Goal: Communication & Community: Answer question/provide support

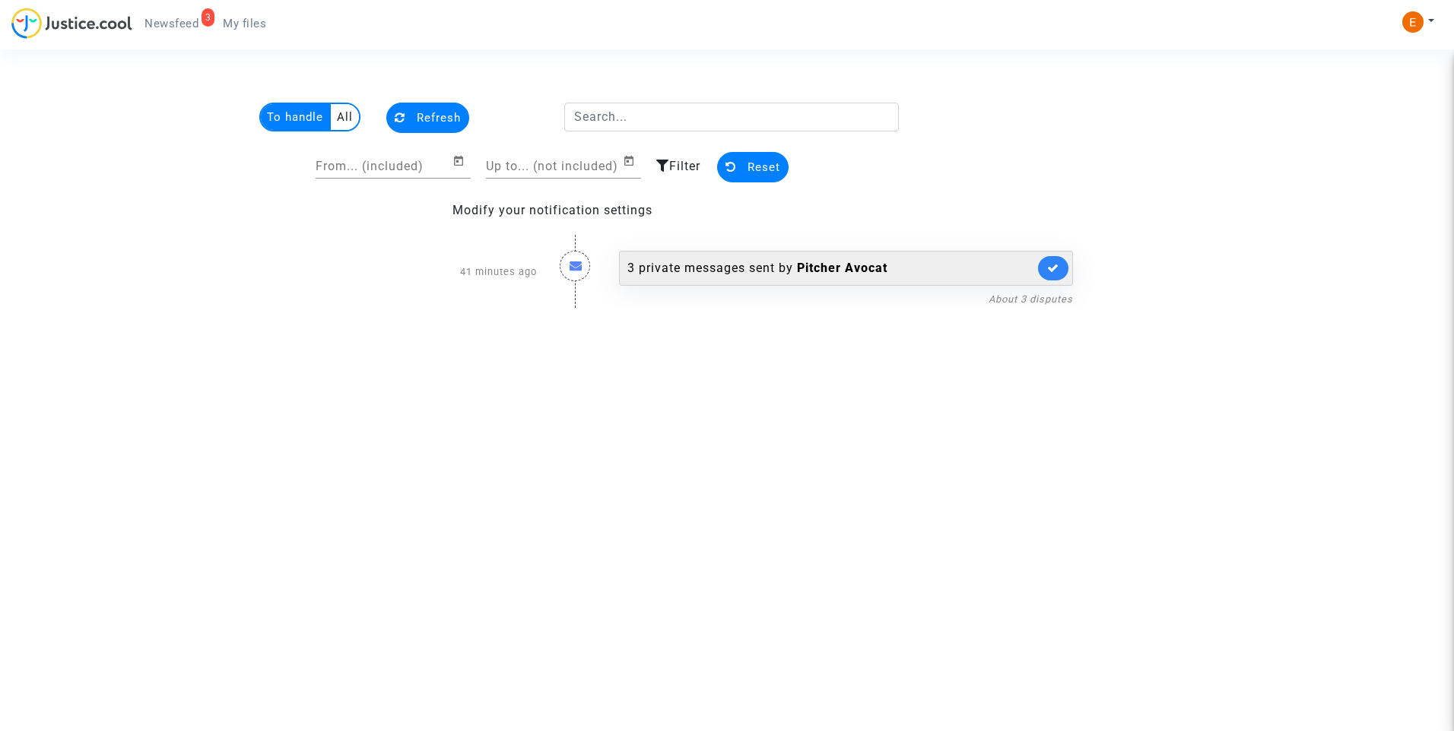
click at [684, 275] on div "3 private messages sent by Pitcher Avocat" at bounding box center [830, 268] width 407 height 18
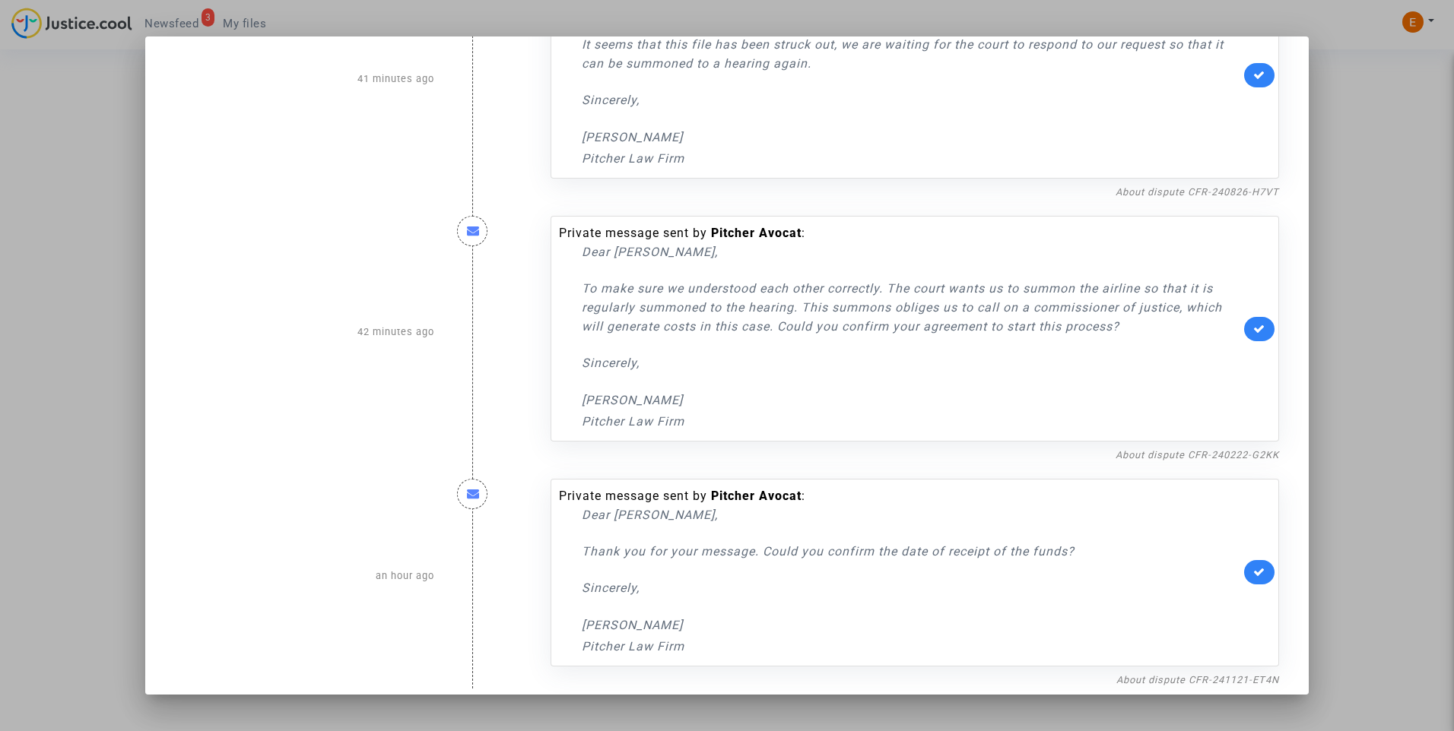
scroll to position [111, 0]
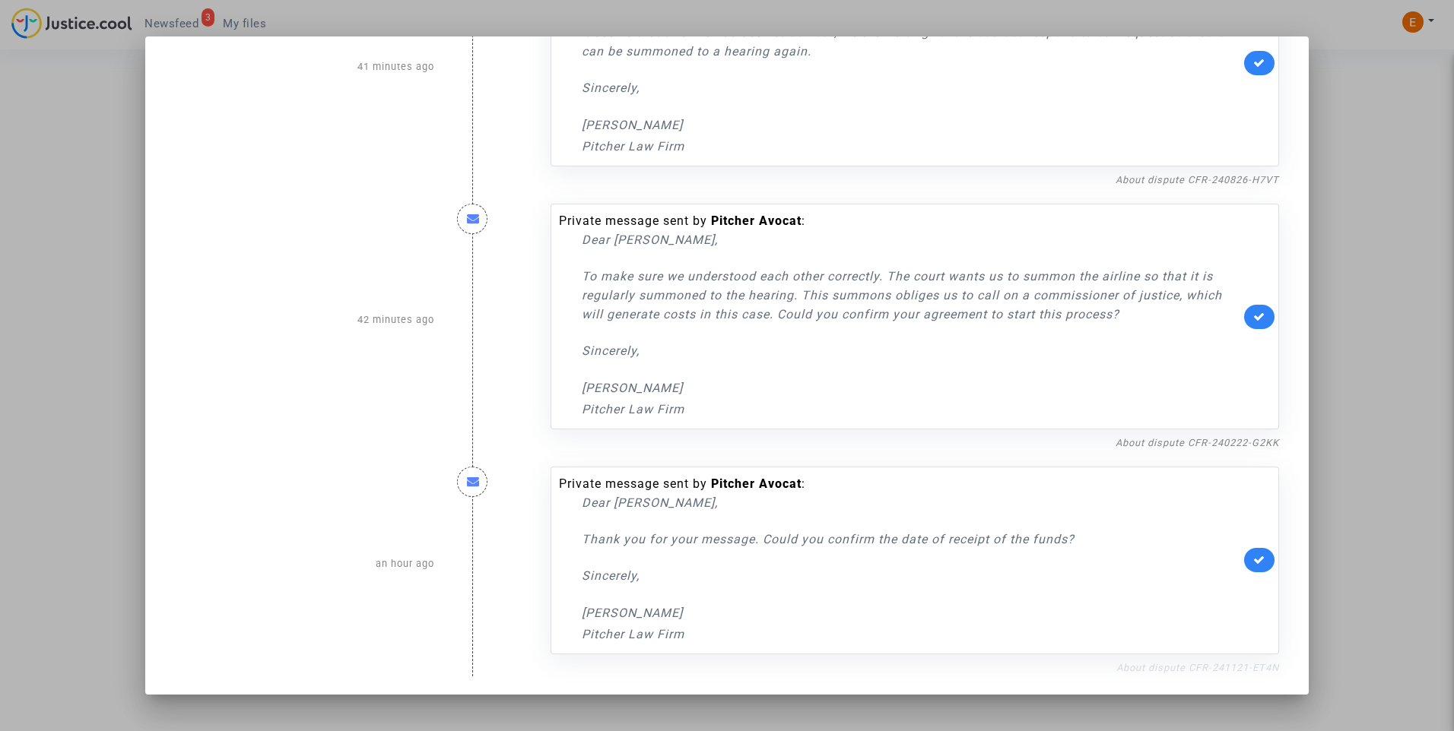
click at [1124, 663] on link "About dispute CFR-241121-ET4N" at bounding box center [1197, 667] width 163 height 11
click at [1253, 559] on icon at bounding box center [1259, 559] width 12 height 11
click at [1235, 446] on link "About dispute CFR-240222-G2KK" at bounding box center [1196, 442] width 163 height 11
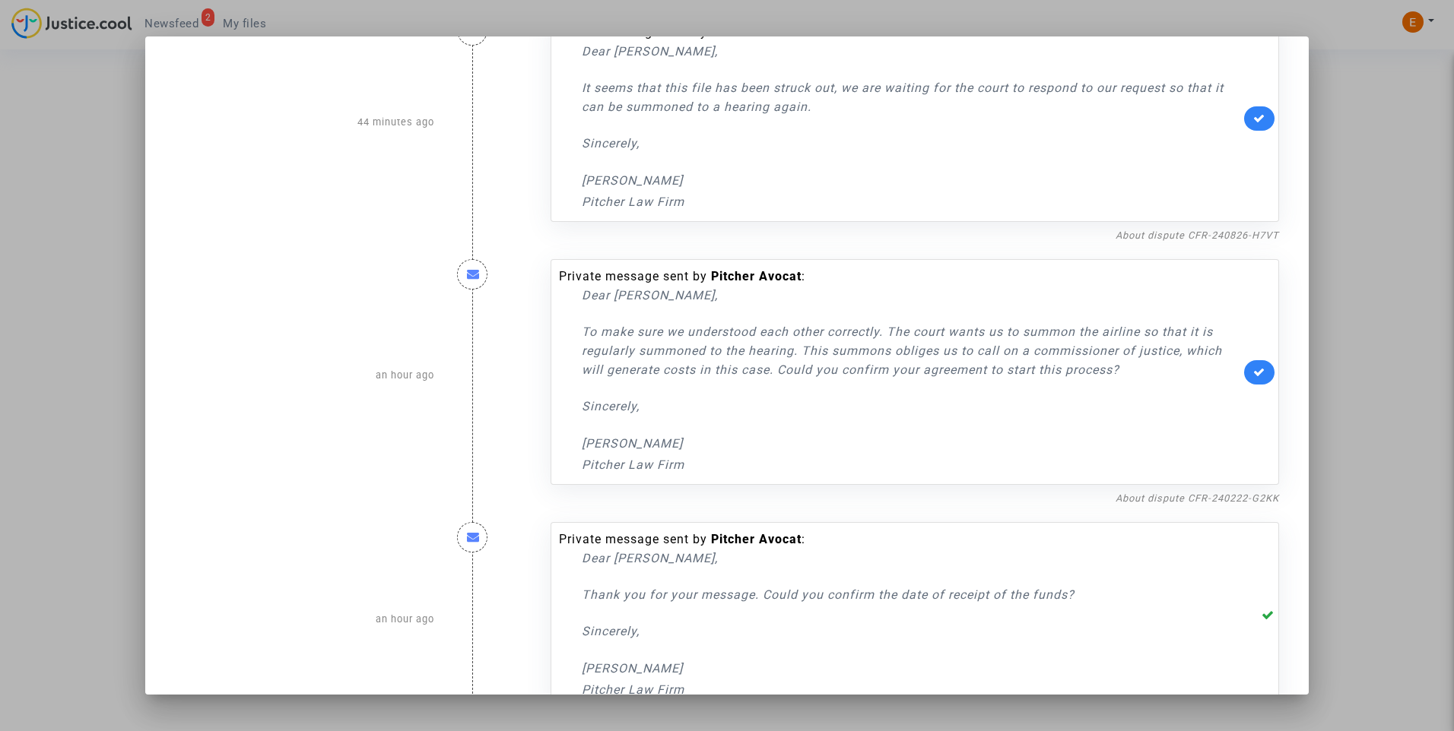
scroll to position [0, 0]
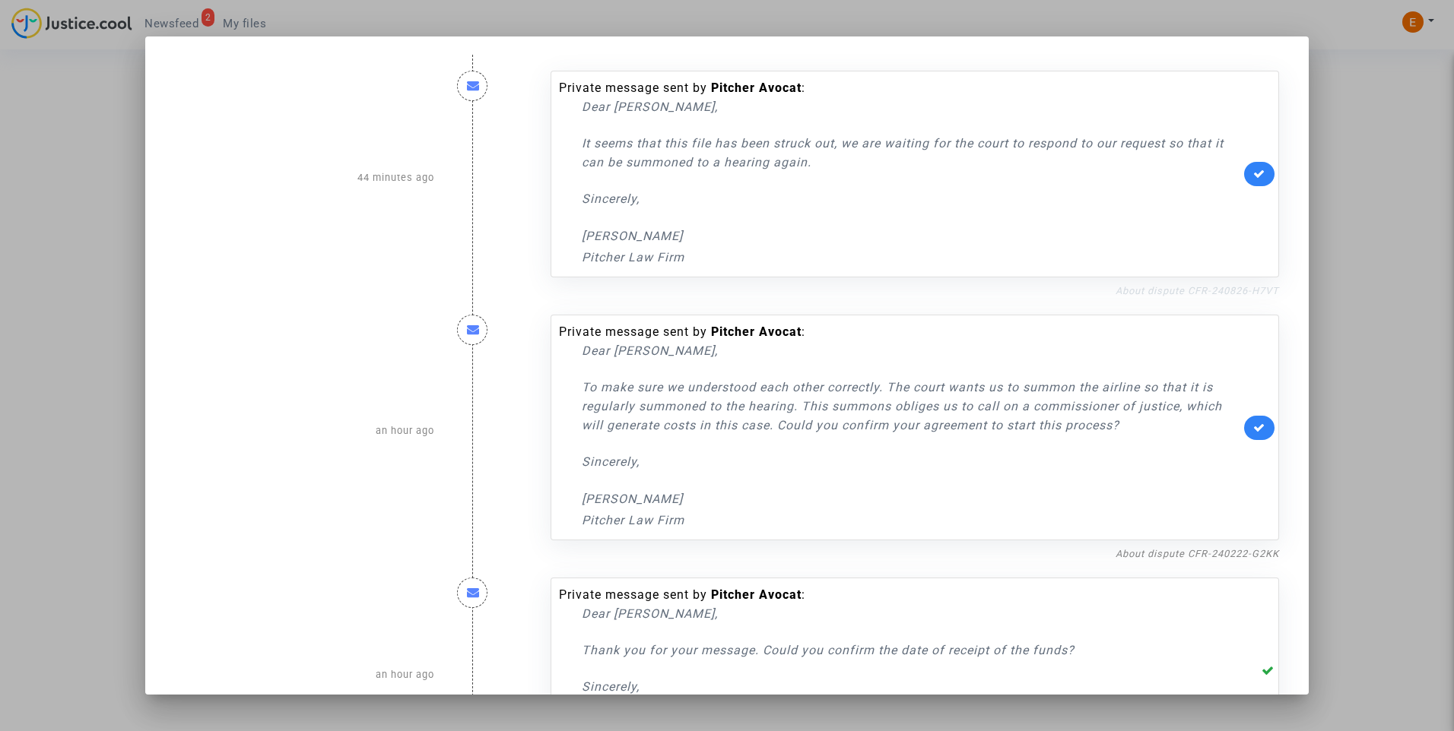
click at [1214, 290] on link "About dispute CFR-240826-H7VT" at bounding box center [1196, 290] width 163 height 11
click at [1253, 171] on icon at bounding box center [1259, 173] width 12 height 11
click at [1356, 135] on div at bounding box center [727, 365] width 1454 height 731
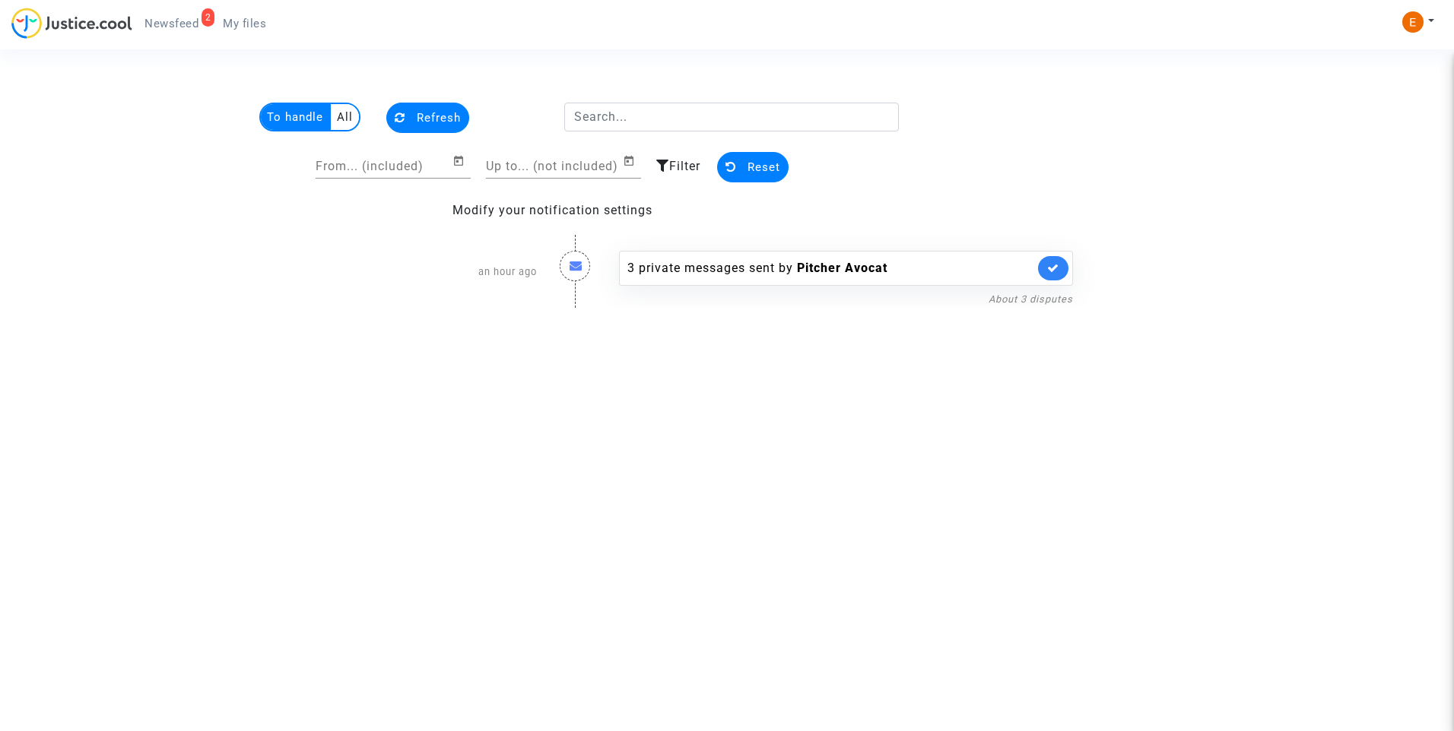
click at [251, 17] on span "My files" at bounding box center [244, 24] width 43 height 14
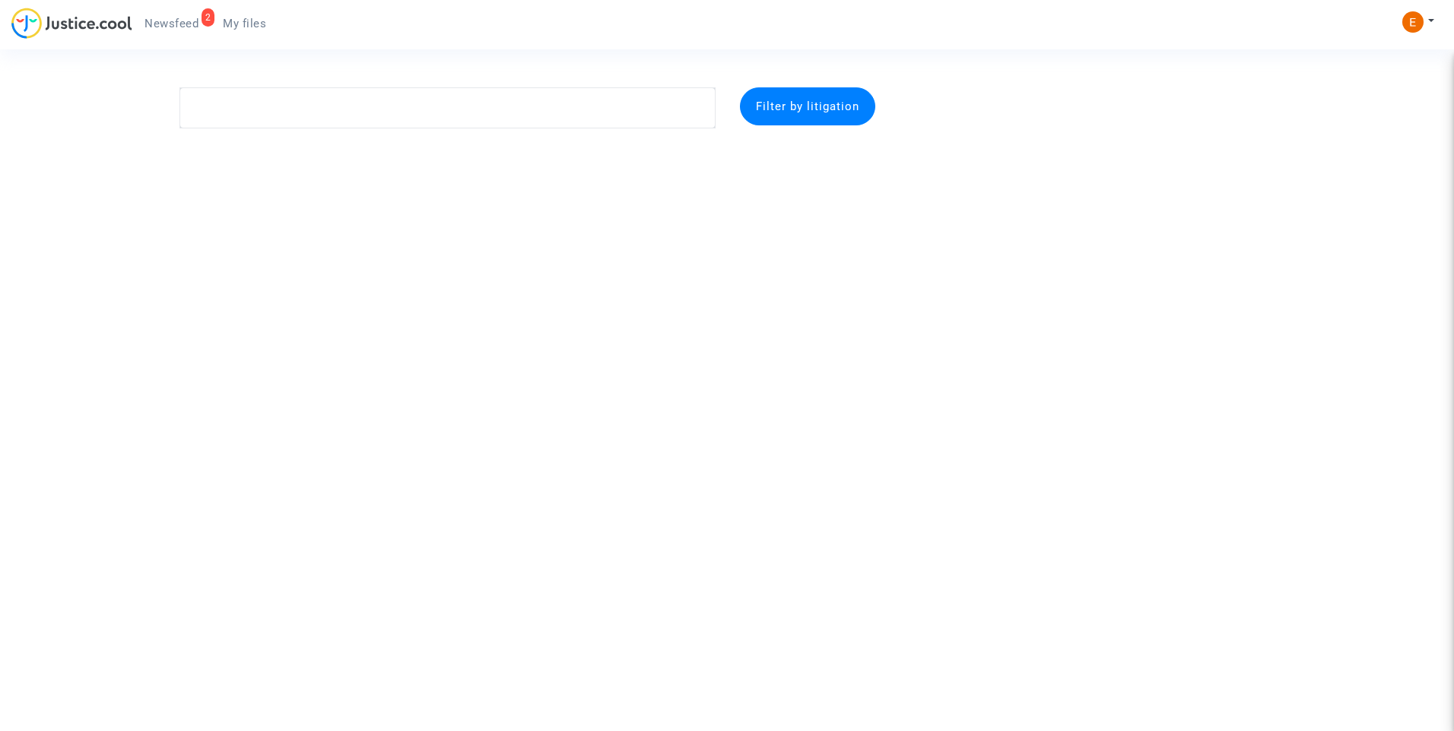
click at [177, 11] on ul "2 Newsfeed My files" at bounding box center [205, 21] width 146 height 27
click at [184, 25] on span "Newsfeed" at bounding box center [171, 24] width 54 height 14
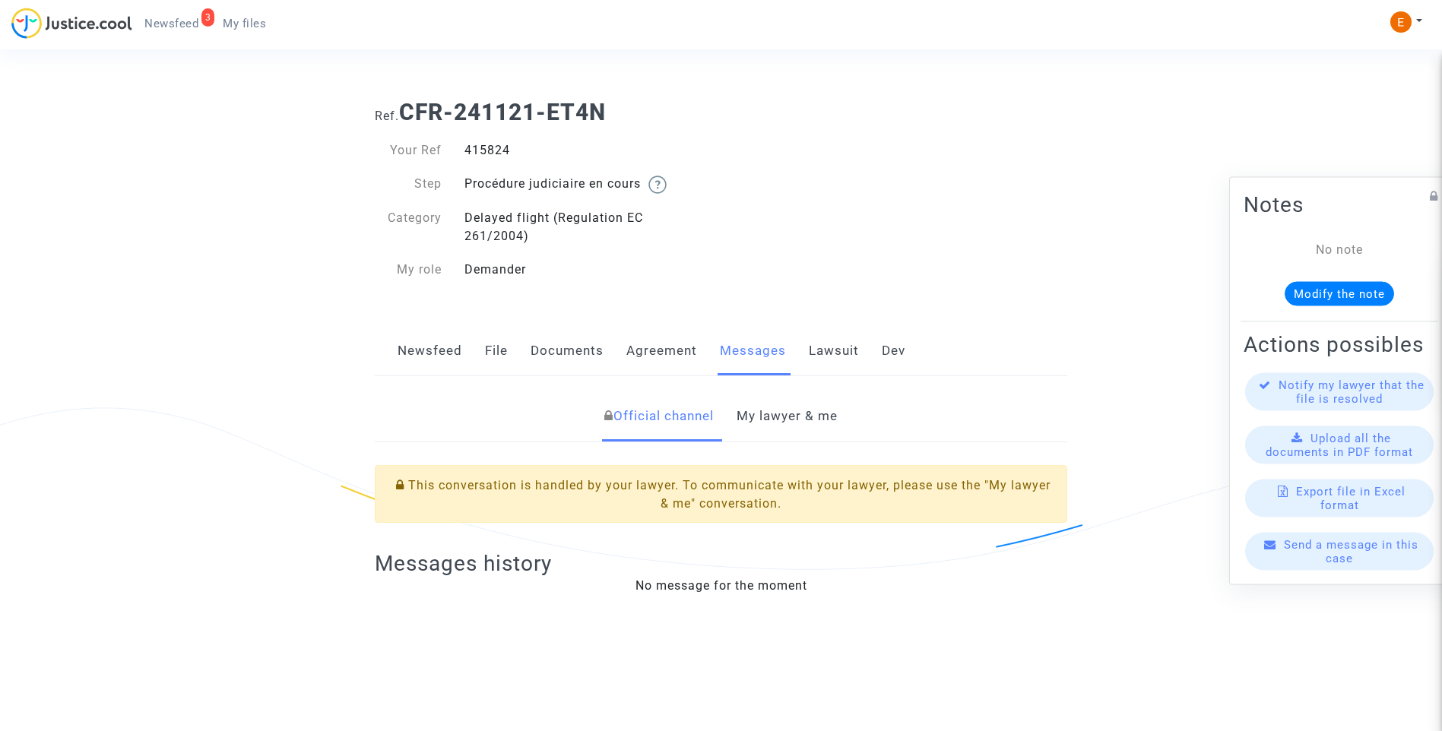
click at [473, 140] on div "Your Ref 415824 Step Procédure judiciaire en cours Category Delayed flight (Reg…" at bounding box center [542, 210] width 358 height 169
copy div "415824"
click at [792, 429] on link "My lawyer & me" at bounding box center [787, 417] width 101 height 50
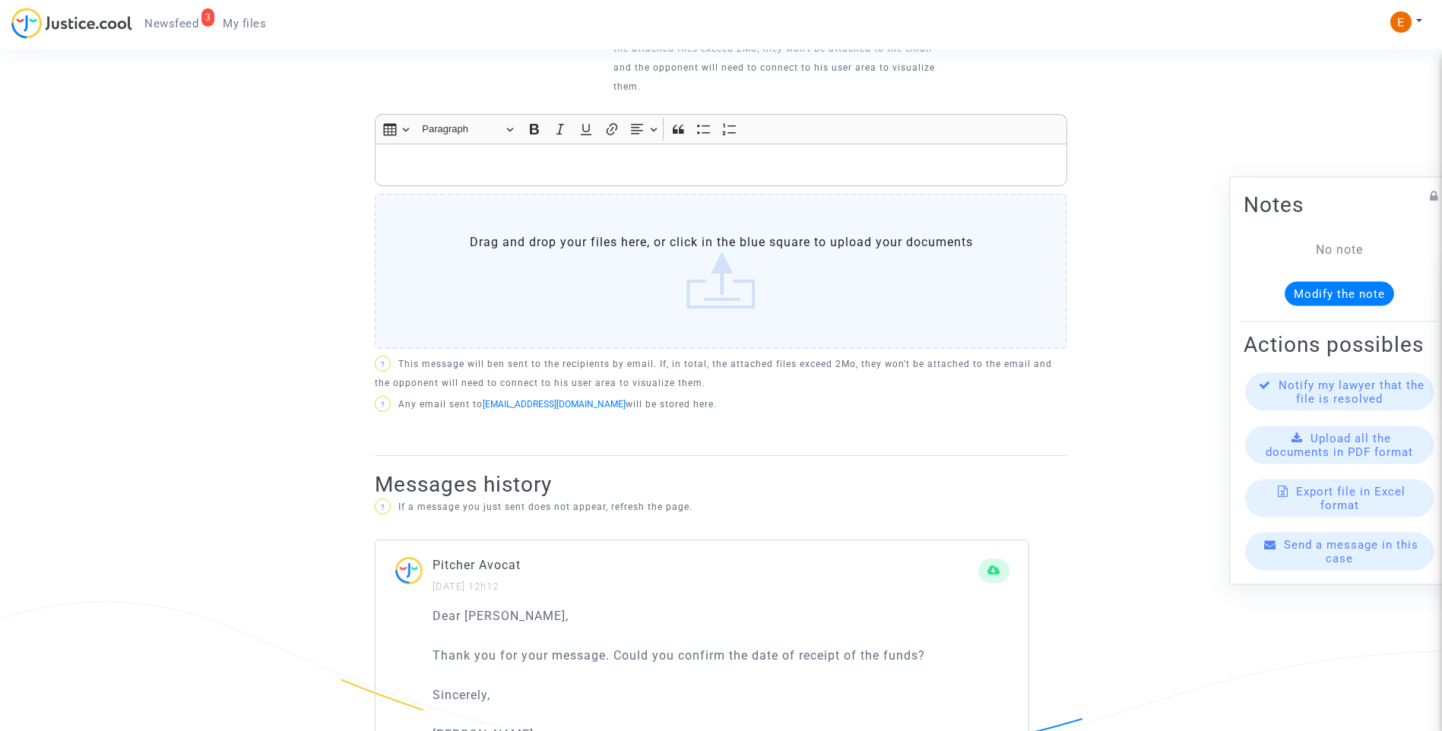
scroll to position [532, 0]
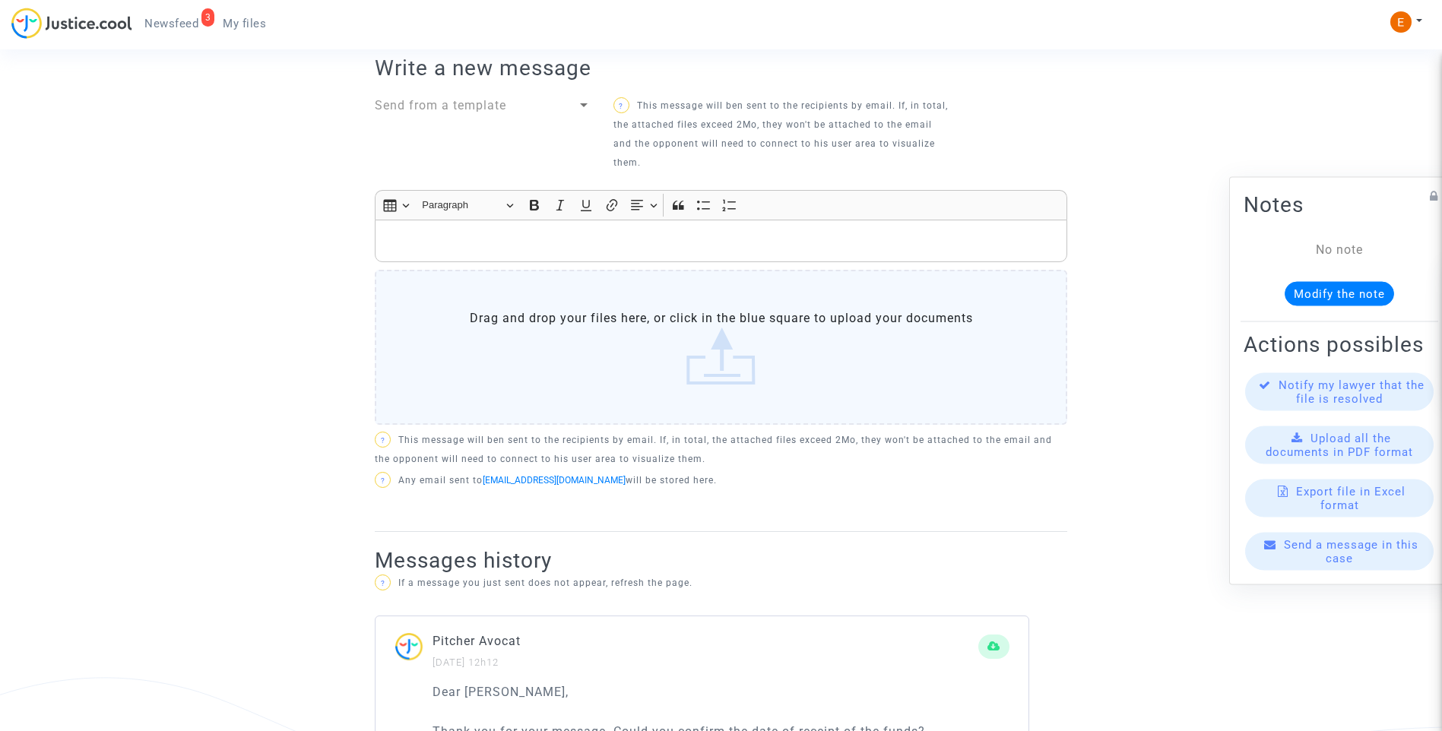
click at [601, 236] on p "Rich Text Editor, main" at bounding box center [721, 241] width 677 height 19
click at [528, 249] on p "Rich Text Editor, main" at bounding box center [721, 241] width 677 height 19
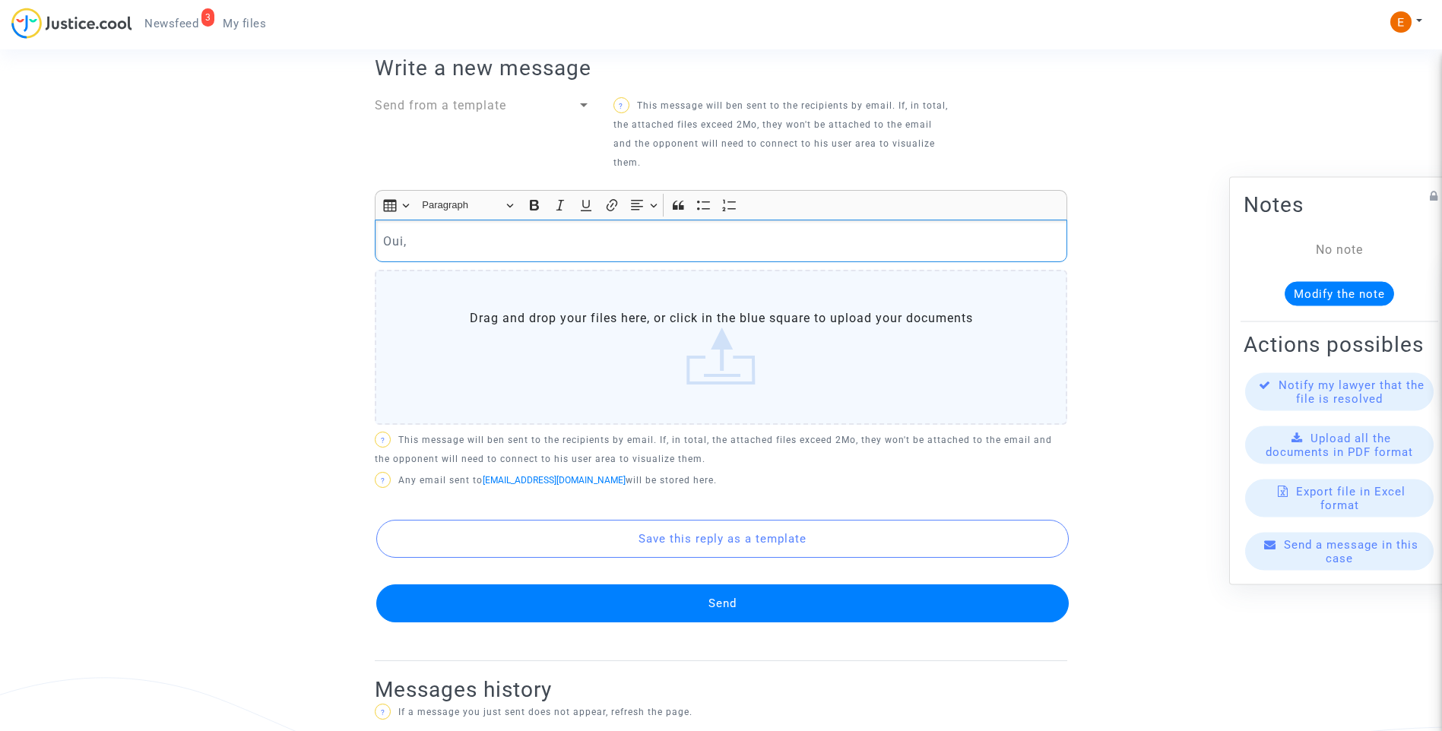
click at [505, 254] on div "Oui," at bounding box center [721, 241] width 693 height 43
click at [481, 236] on p "Oui," at bounding box center [721, 241] width 677 height 19
click at [411, 238] on p "Oui, Le 21/11/2024" at bounding box center [721, 241] width 677 height 19
click at [510, 236] on p "Oui, le 21/11/2024" at bounding box center [721, 241] width 677 height 19
click at [685, 605] on button "Send" at bounding box center [722, 604] width 693 height 38
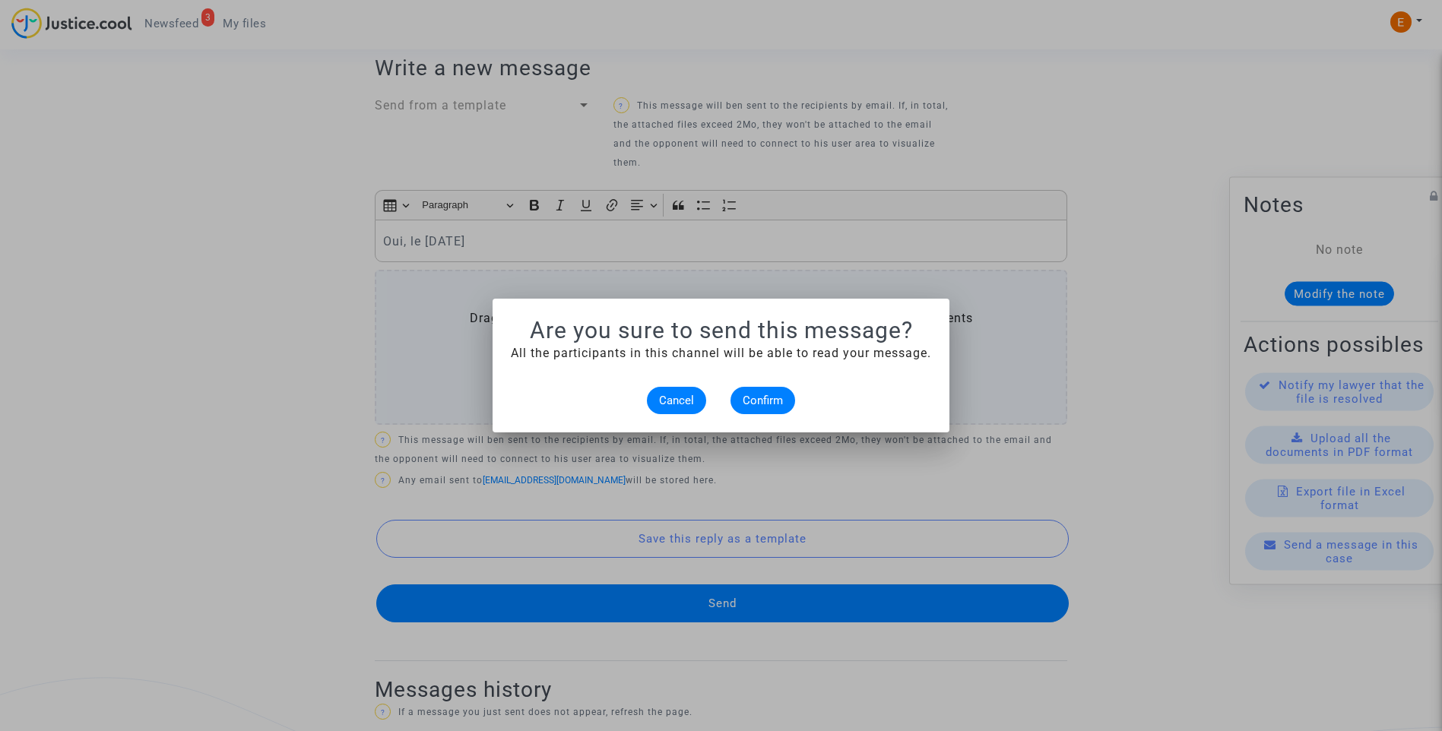
scroll to position [0, 0]
click at [757, 398] on span "Confirm" at bounding box center [763, 401] width 40 height 14
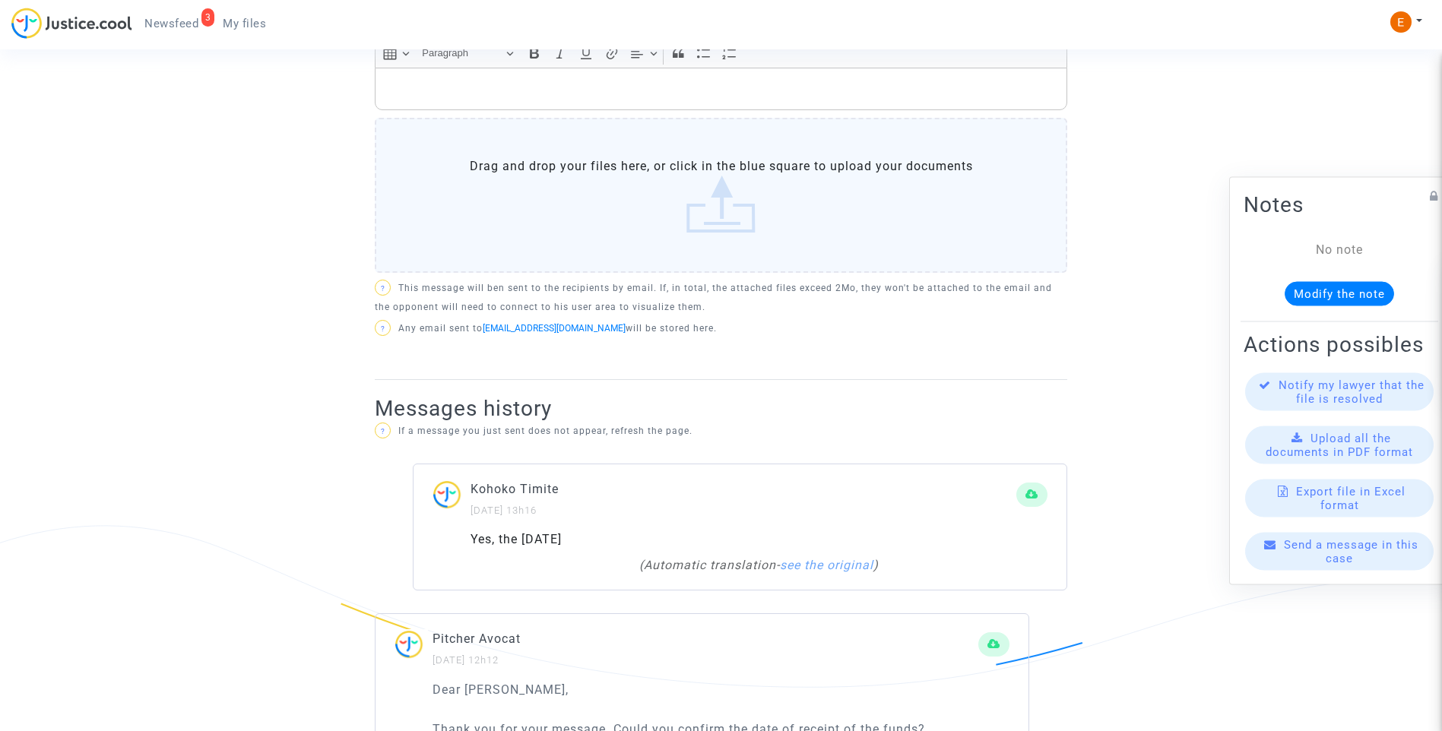
scroll to position [380, 0]
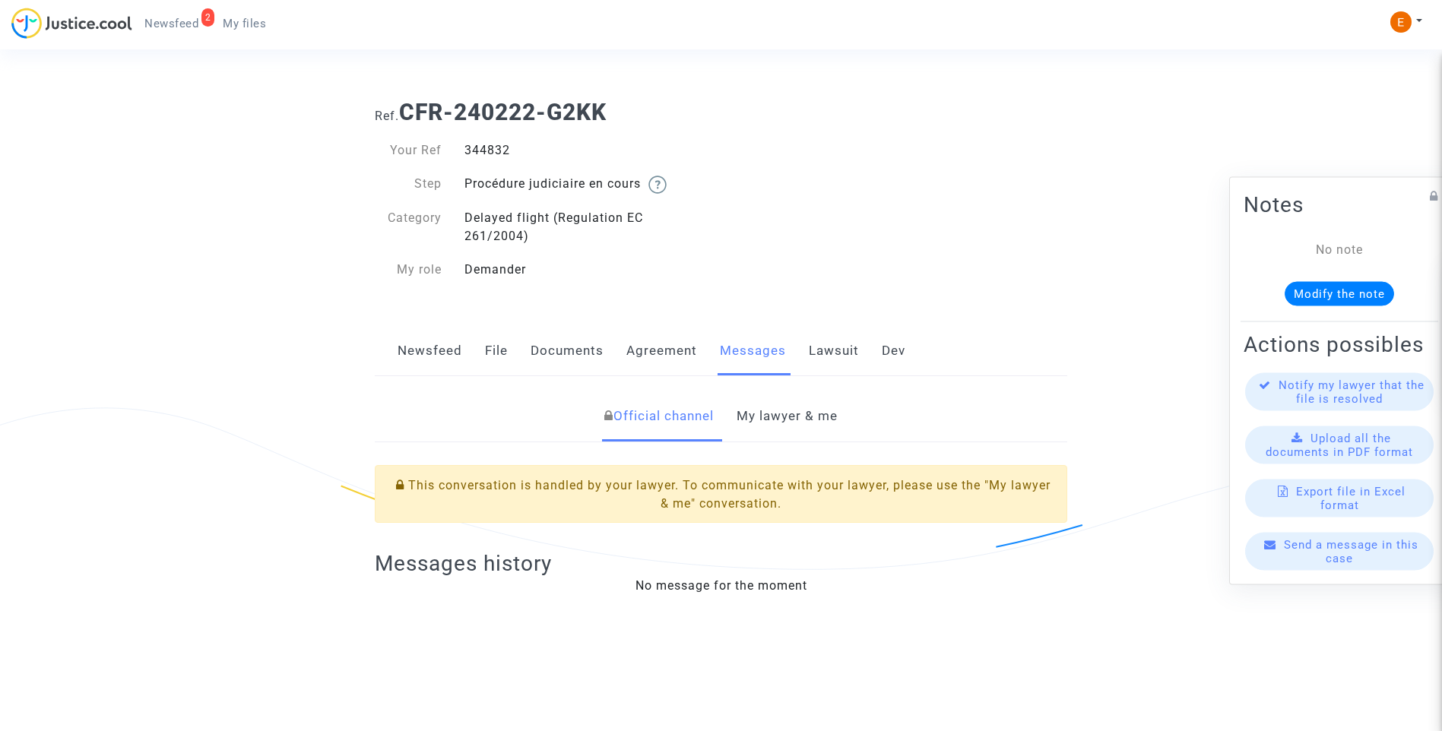
click at [493, 150] on div "344832" at bounding box center [587, 150] width 268 height 18
copy div "344832"
click at [773, 417] on link "My lawyer & me" at bounding box center [787, 417] width 101 height 50
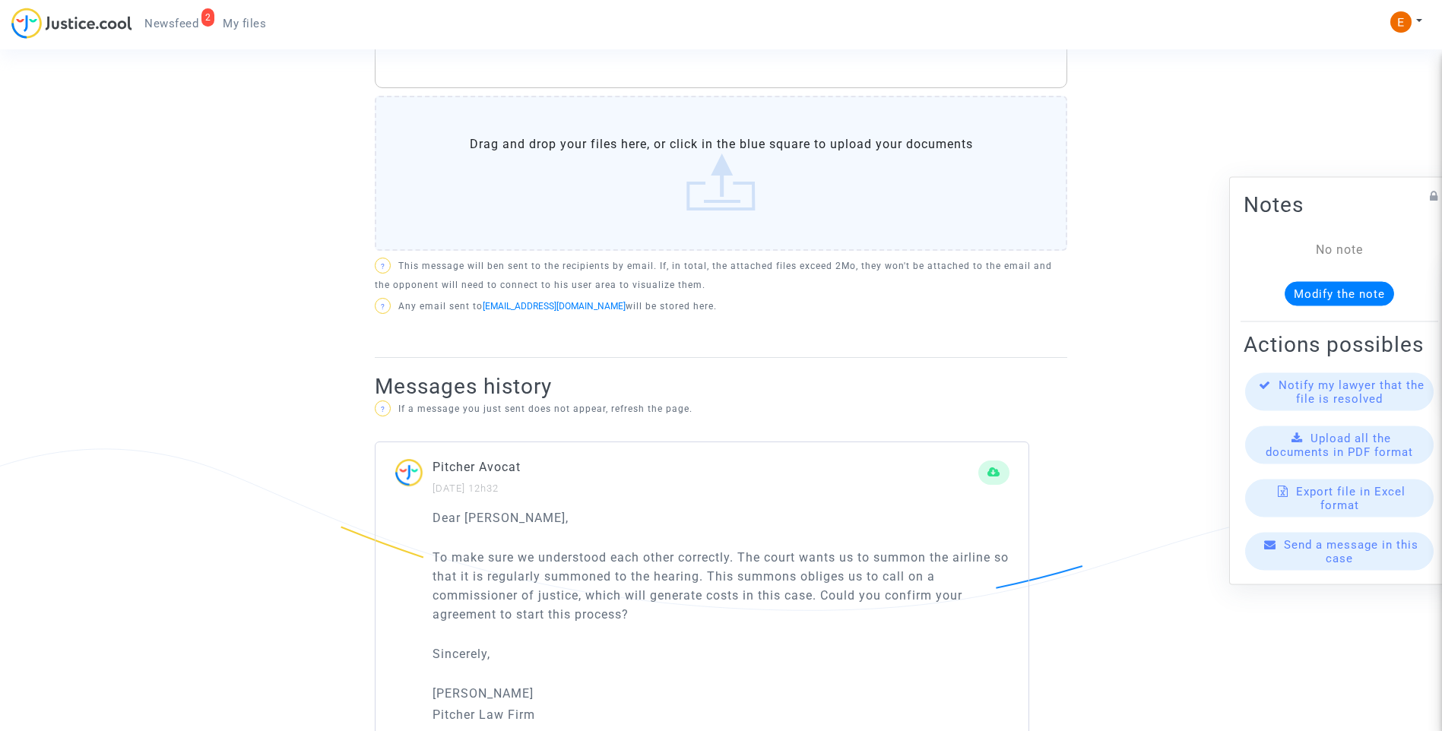
scroll to position [760, 0]
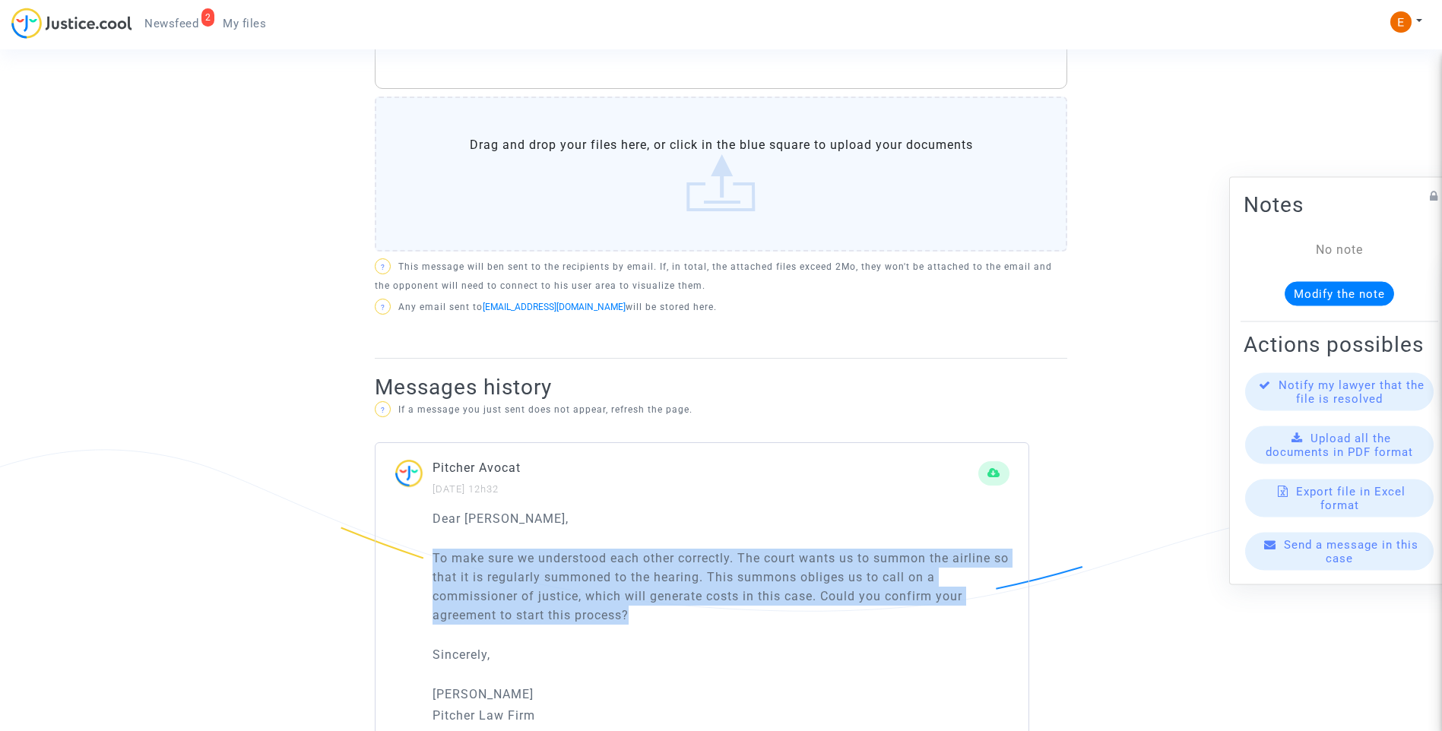
drag, startPoint x: 671, startPoint y: 601, endPoint x: 421, endPoint y: 534, distance: 259.2
click at [421, 534] on div "Dear Erik, To make sure we understood each other correctly. The court wants us …" at bounding box center [702, 638] width 653 height 258
drag, startPoint x: 421, startPoint y: 534, endPoint x: 490, endPoint y: 534, distance: 69.2
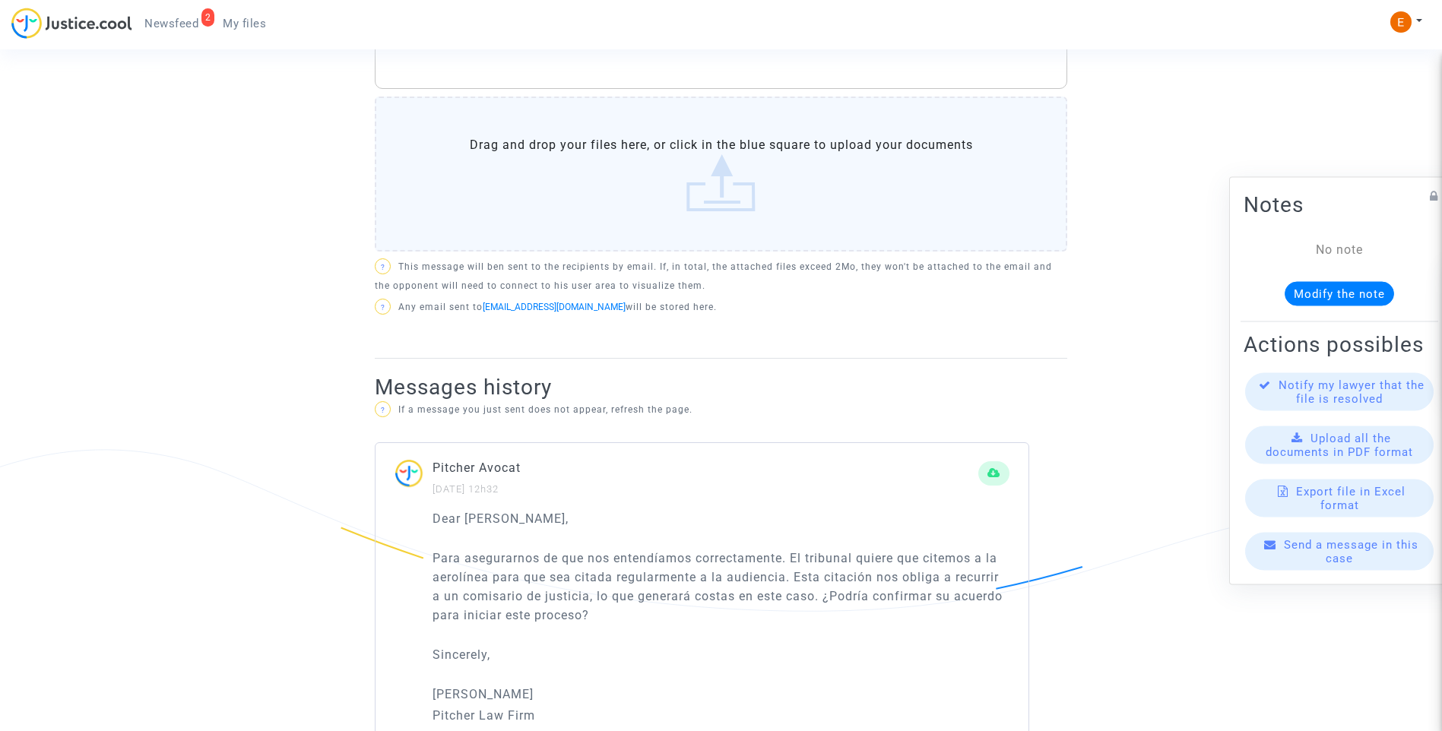
click at [656, 459] on p "Pitcher Avocat" at bounding box center [706, 468] width 546 height 19
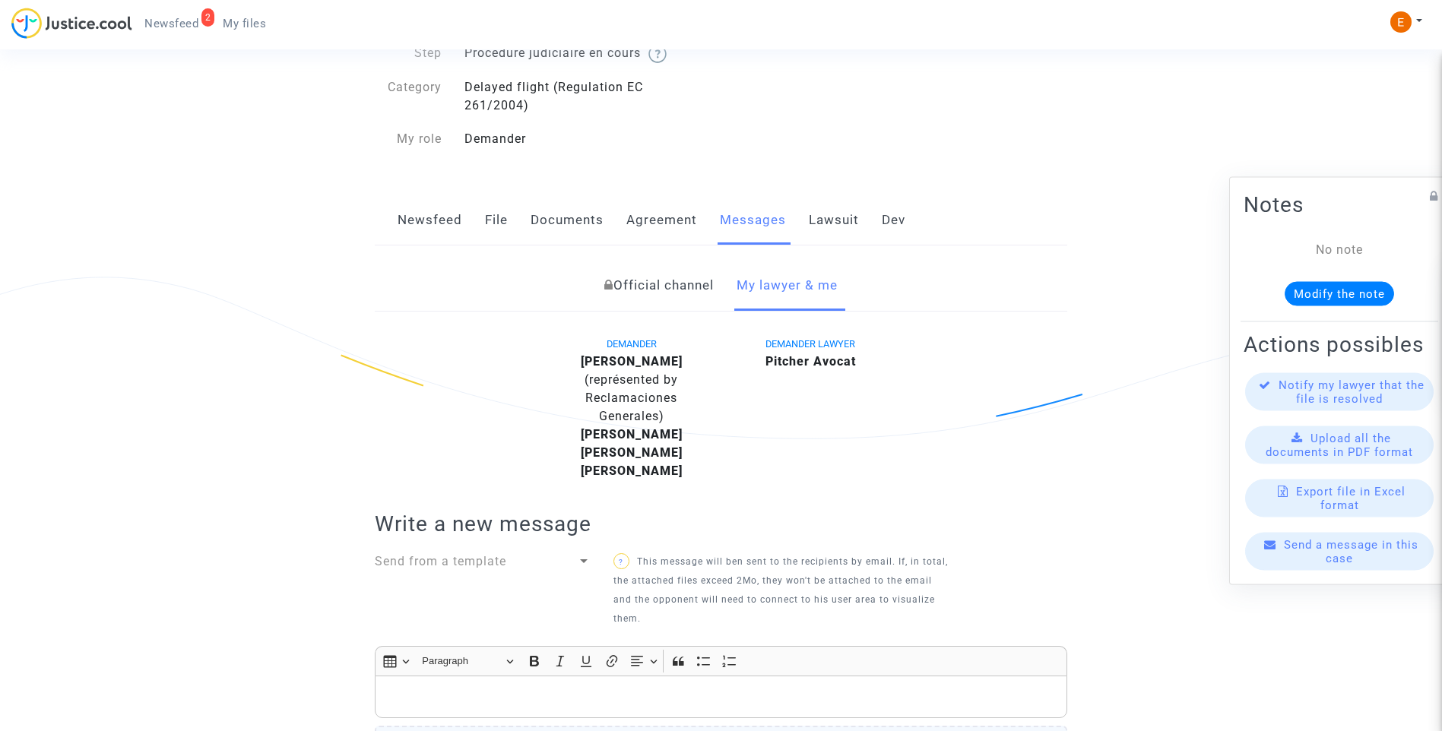
scroll to position [0, 0]
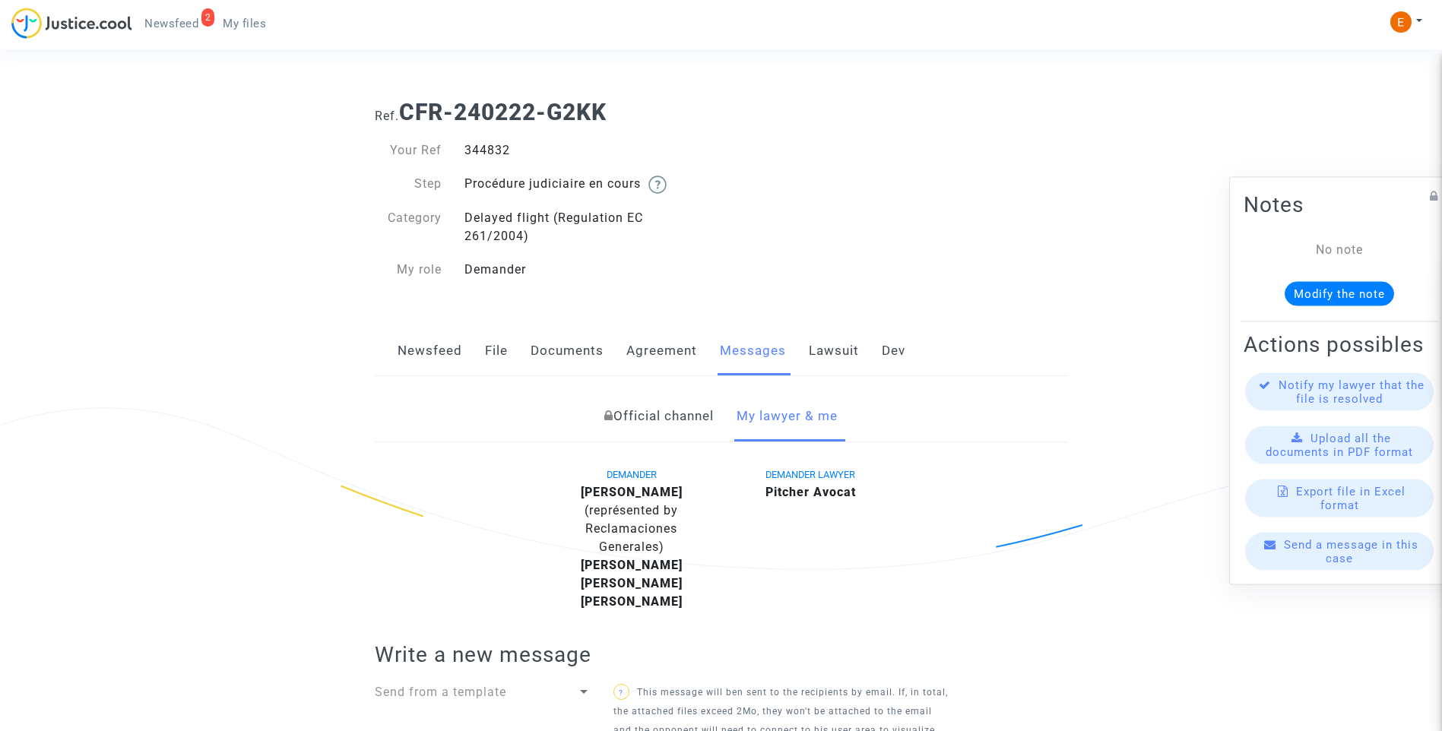
click at [496, 145] on div "344832" at bounding box center [587, 150] width 268 height 18
copy div "344832"
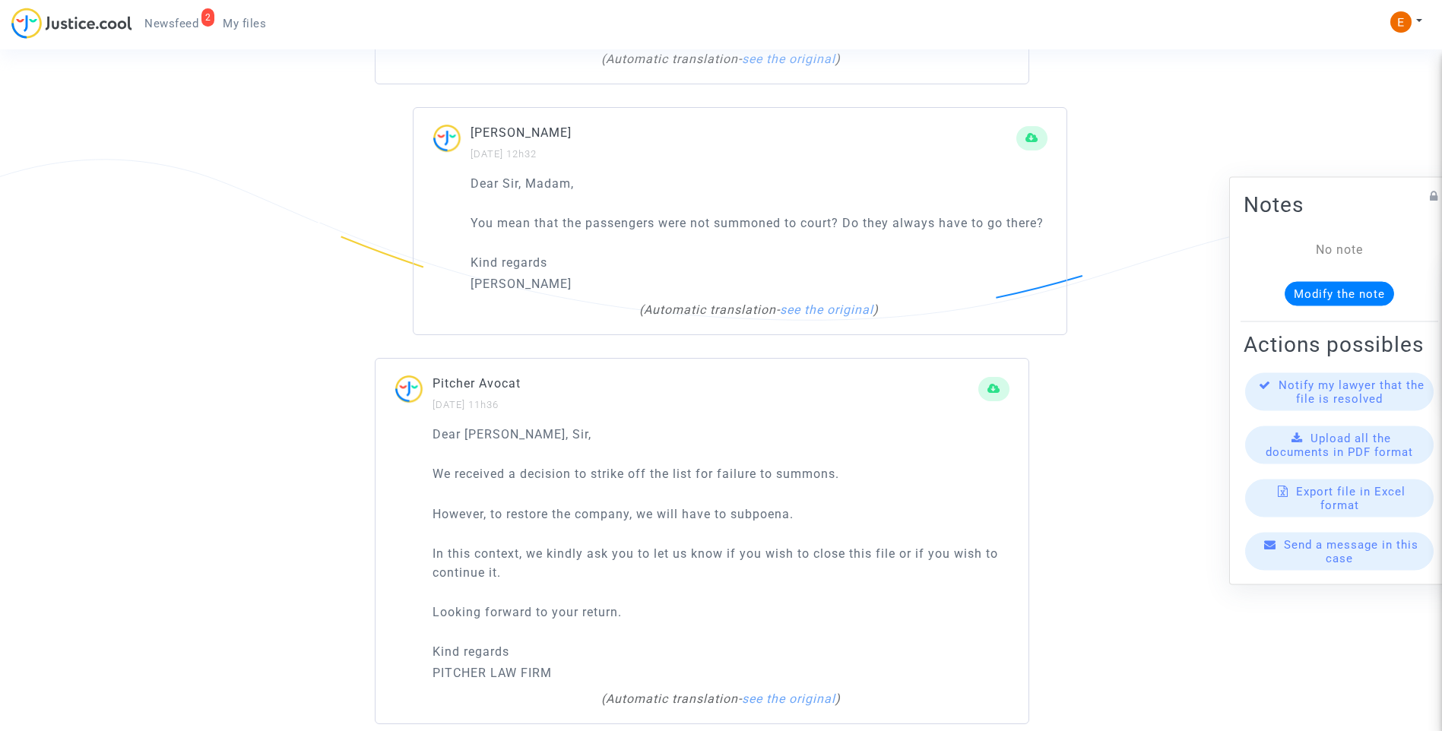
scroll to position [2661, 0]
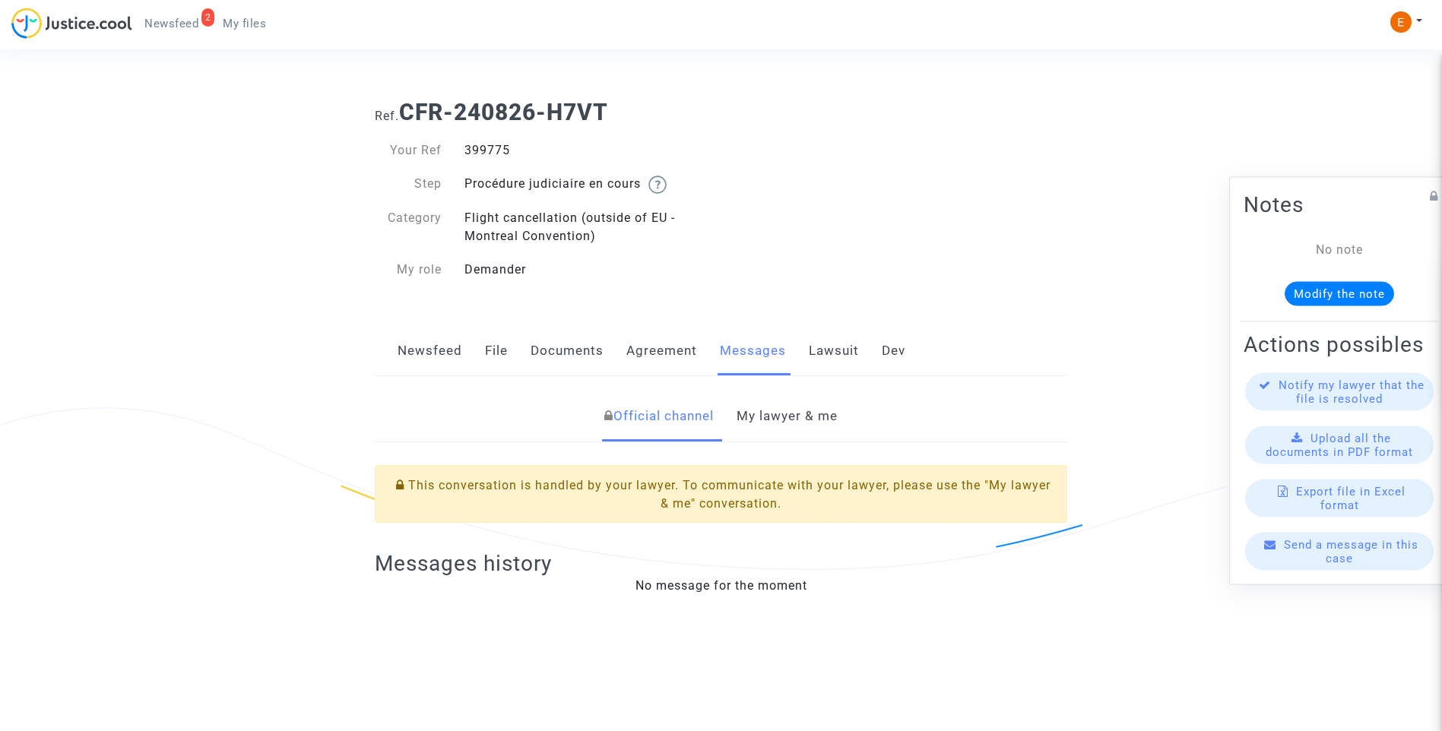
click at [493, 155] on div "399775" at bounding box center [587, 150] width 268 height 18
drag, startPoint x: 0, startPoint y: 0, endPoint x: 493, endPoint y: 154, distance: 516.3
click at [787, 427] on link "My lawyer & me" at bounding box center [787, 417] width 101 height 50
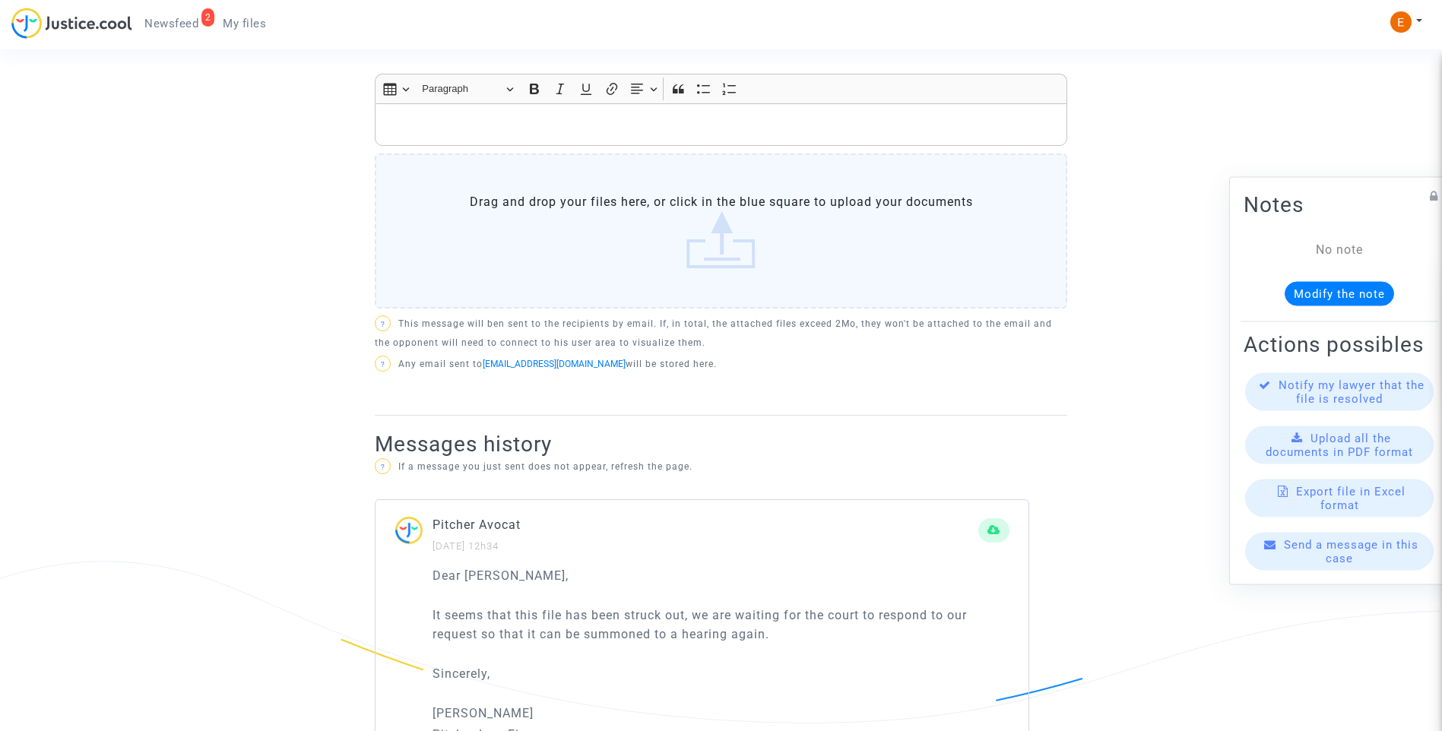
scroll to position [912, 0]
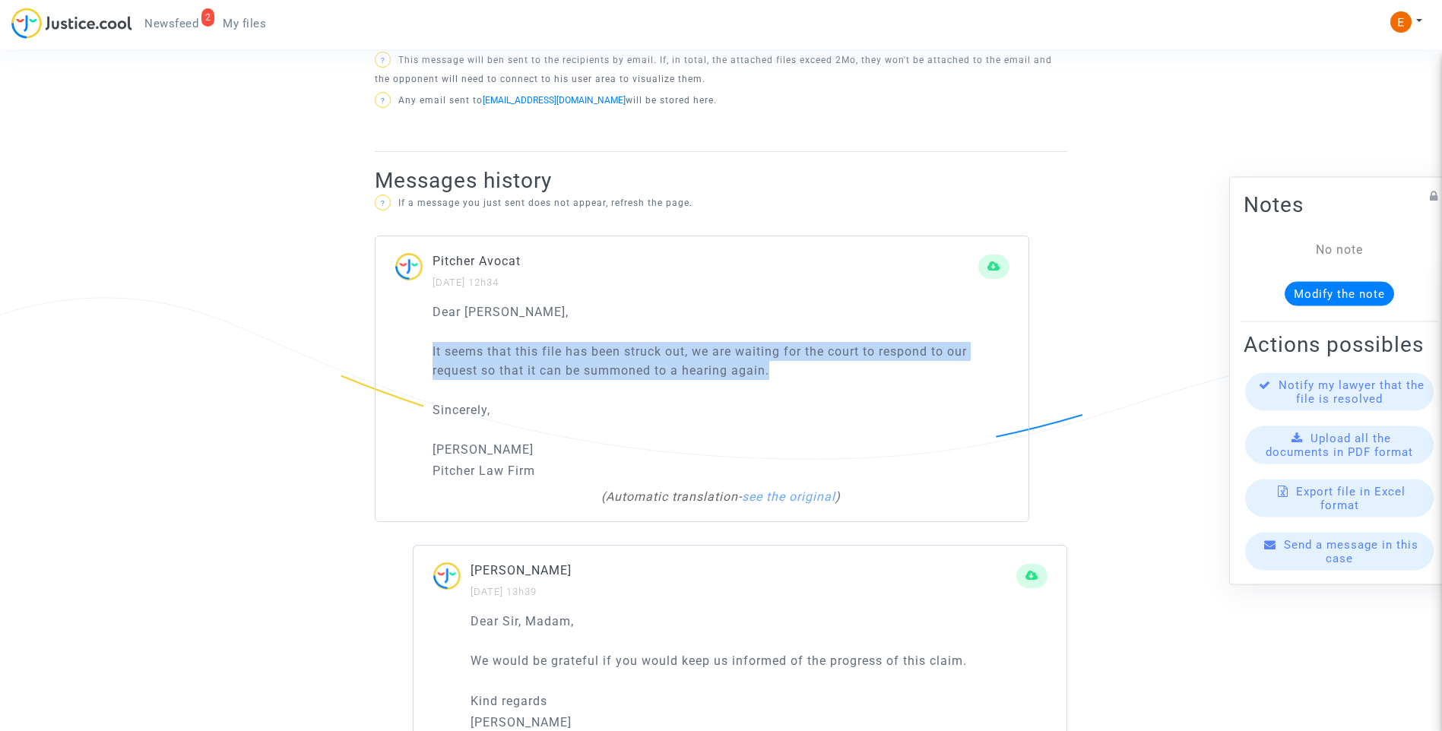
drag, startPoint x: 828, startPoint y: 367, endPoint x: 377, endPoint y: 360, distance: 451.0
click at [377, 360] on div "Dear Erik, It seems that this file has been struck out, we are waiting for the …" at bounding box center [702, 413] width 653 height 220
drag, startPoint x: 377, startPoint y: 360, endPoint x: 514, endPoint y: 367, distance: 137.0
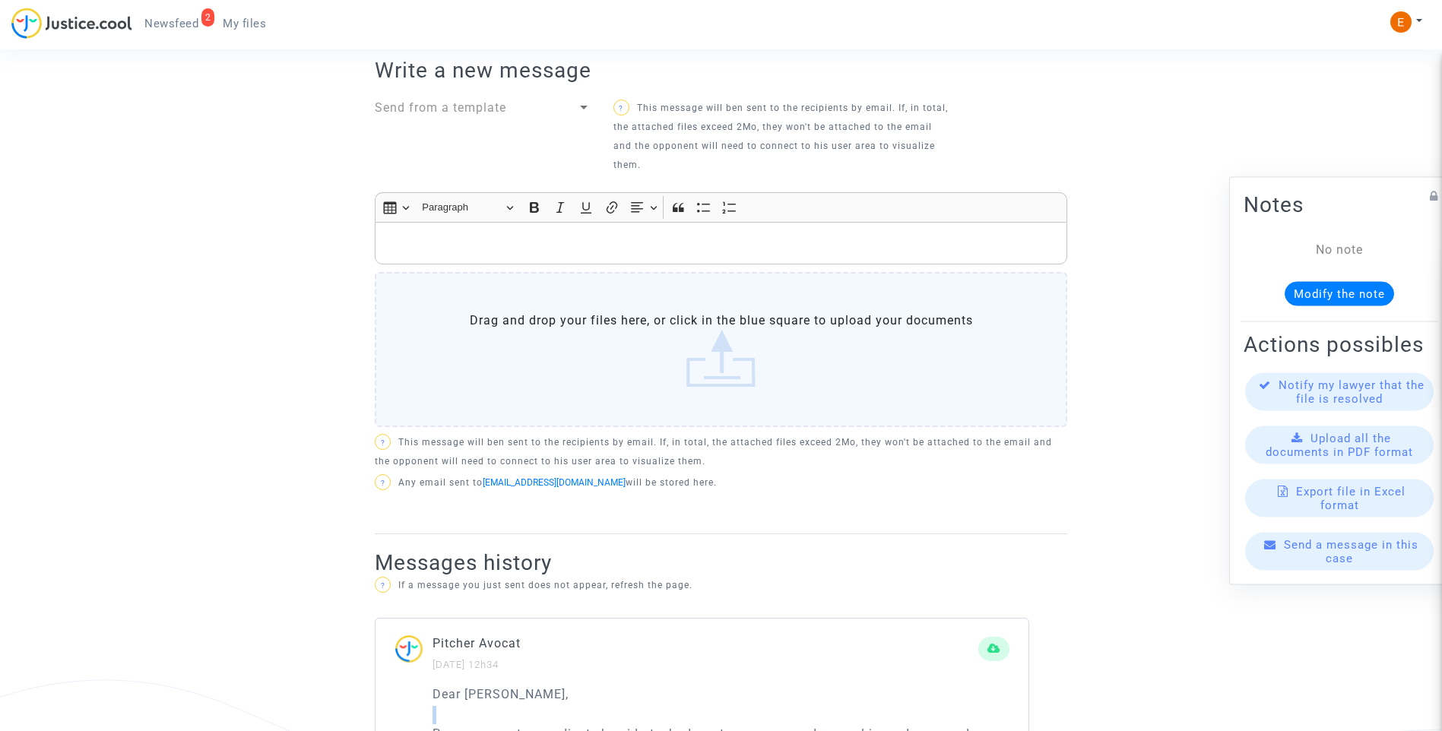
scroll to position [529, 0]
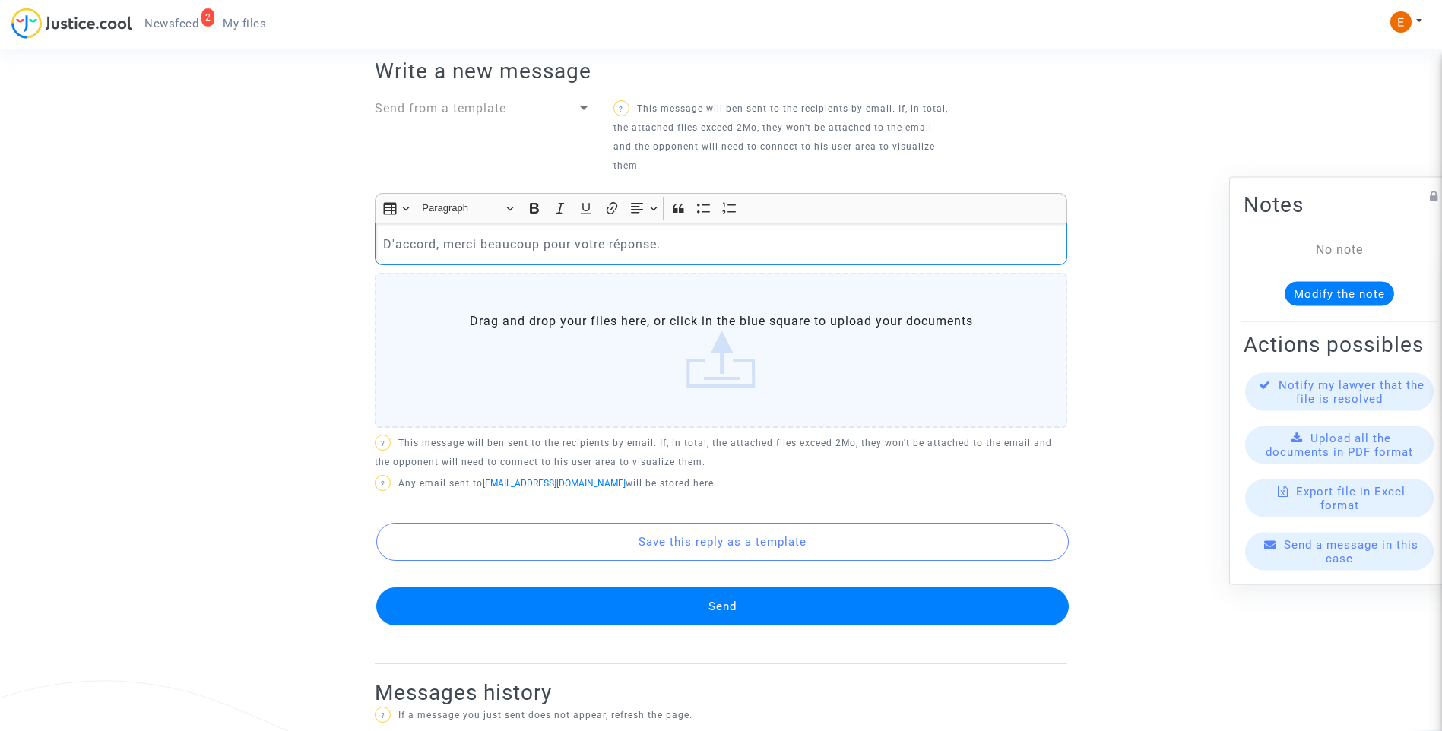
click at [742, 612] on button "Send" at bounding box center [722, 607] width 693 height 38
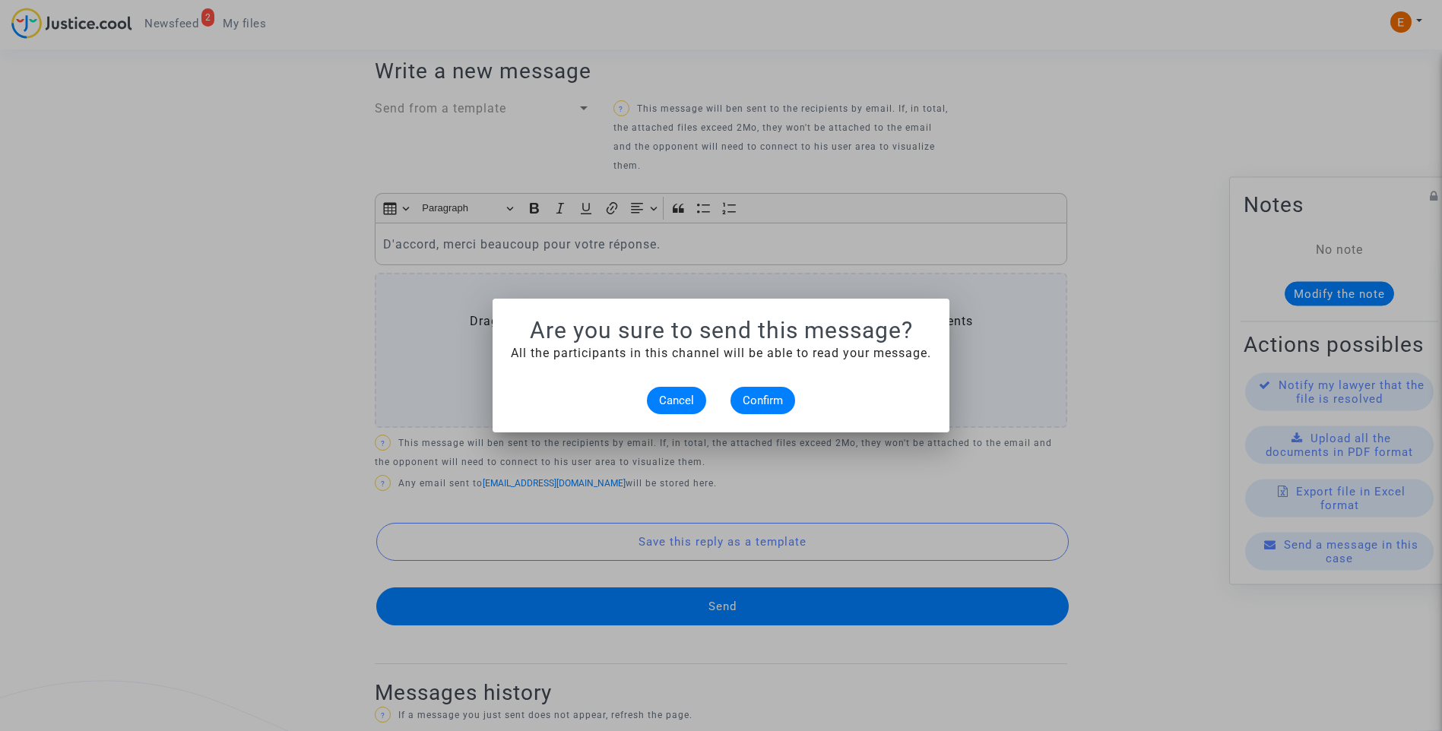
scroll to position [0, 0]
click at [760, 405] on span "Confirm" at bounding box center [763, 401] width 40 height 14
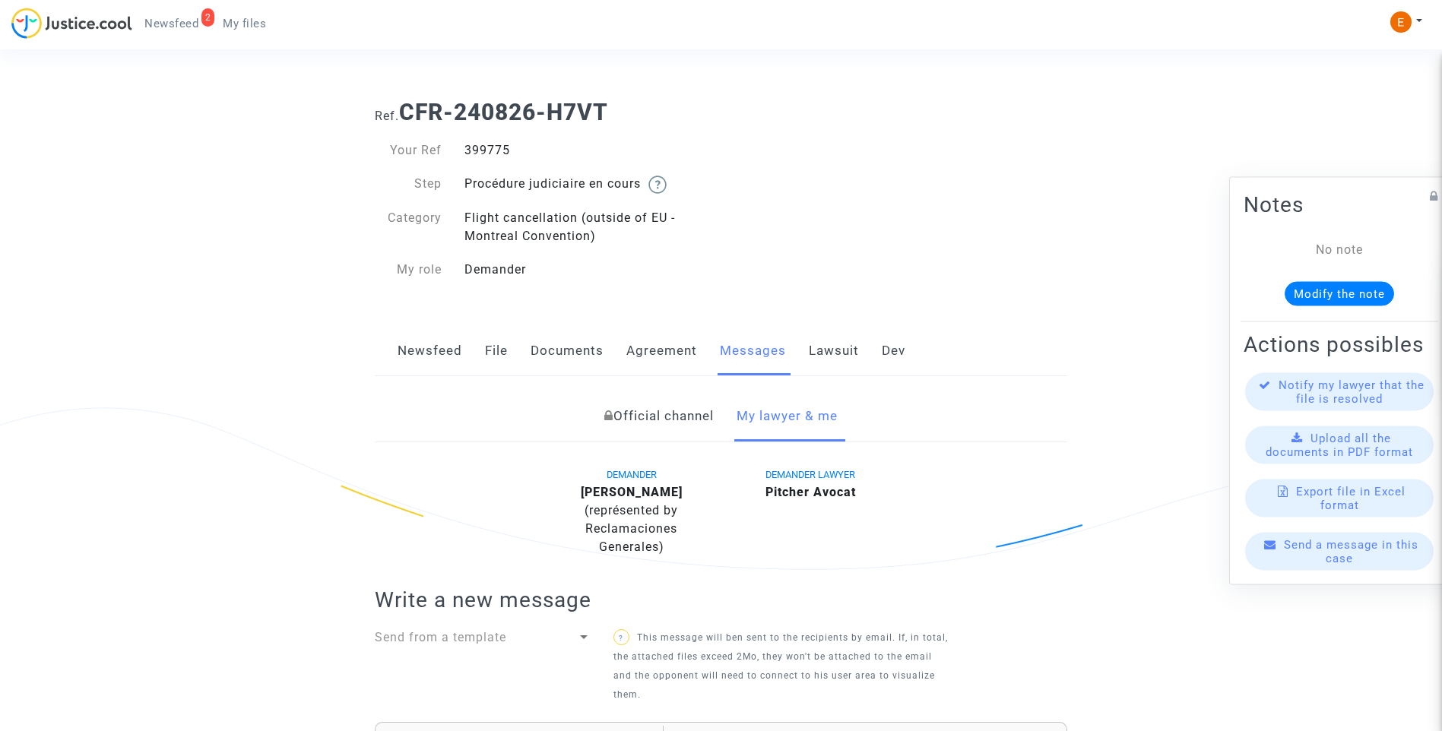
scroll to position [529, 0]
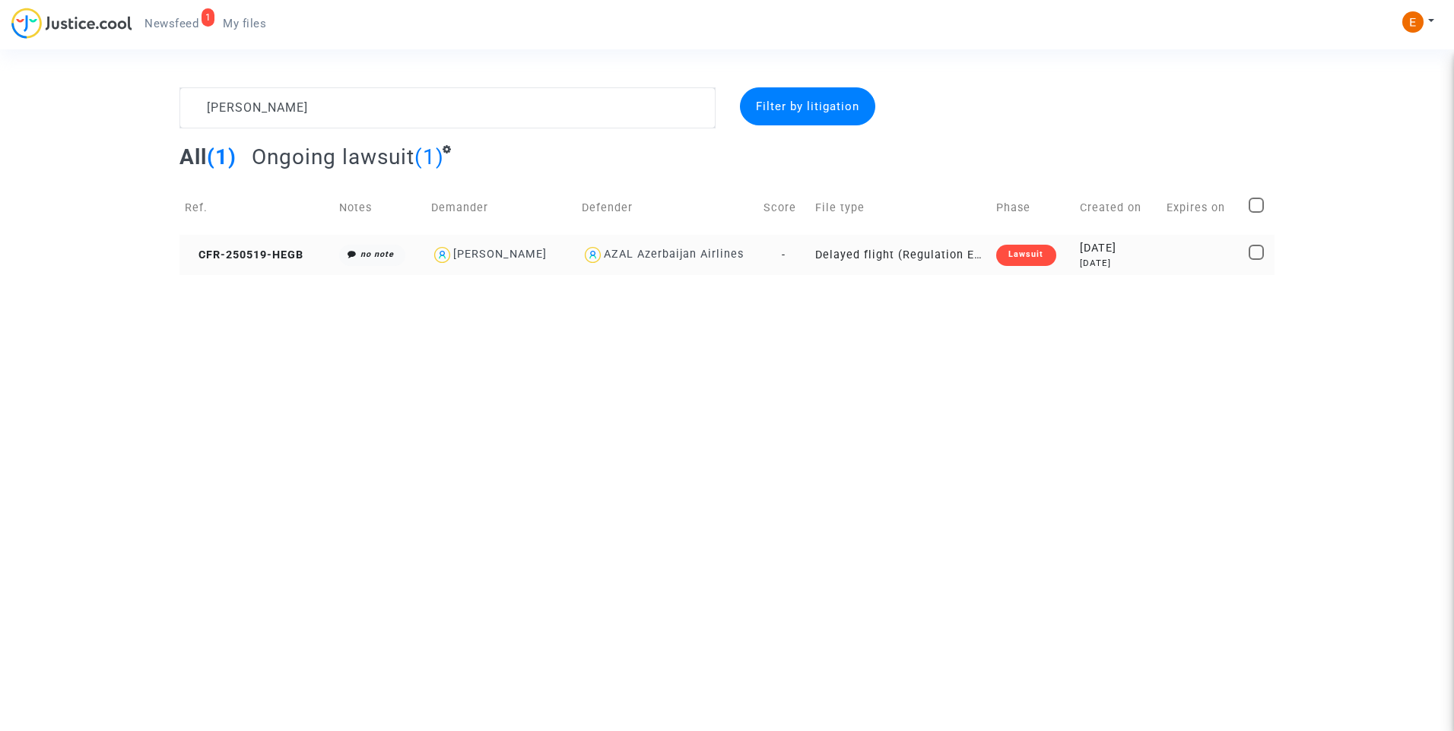
type textarea "Lagesse"
click at [1038, 257] on div "Lawsuit" at bounding box center [1025, 255] width 59 height 21
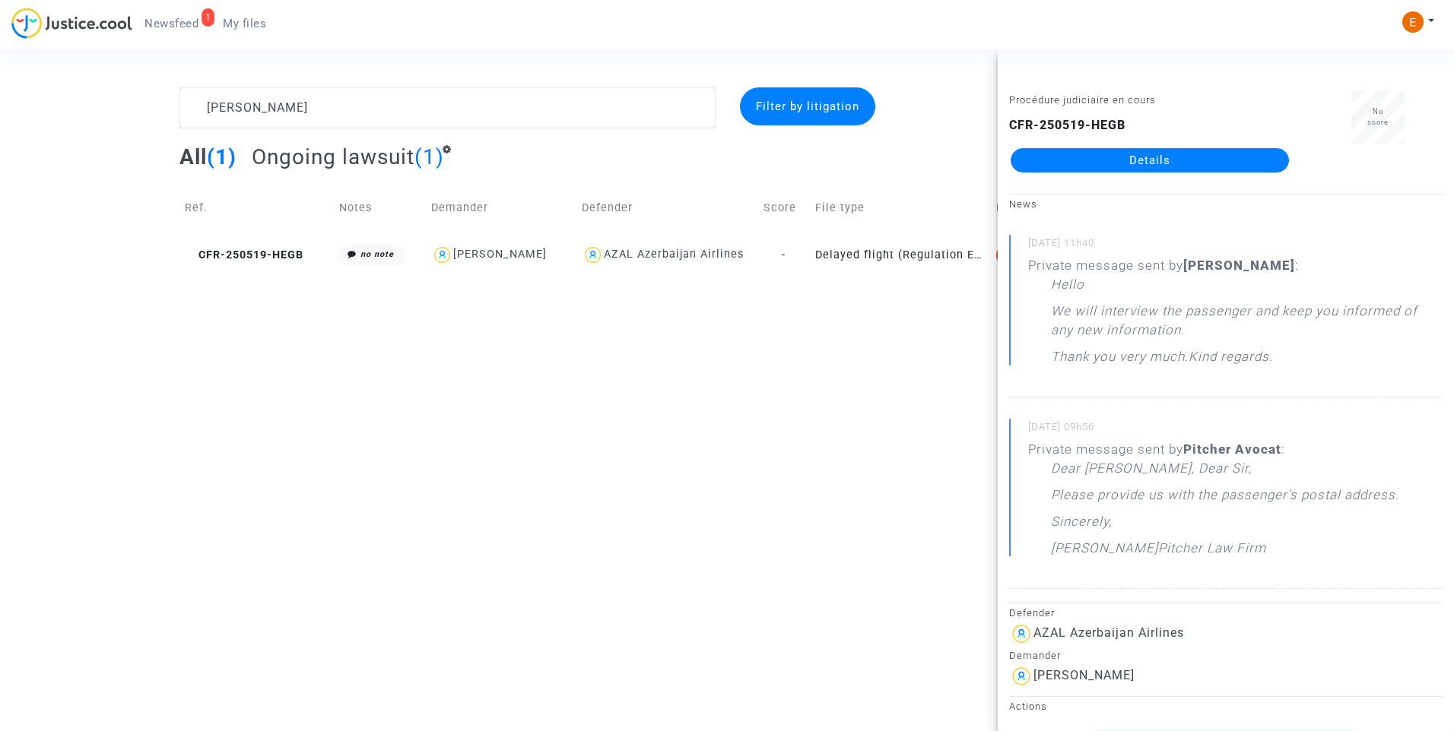
drag, startPoint x: 1117, startPoint y: 157, endPoint x: 1185, endPoint y: 178, distance: 70.7
click at [1117, 157] on link "Details" at bounding box center [1150, 160] width 278 height 24
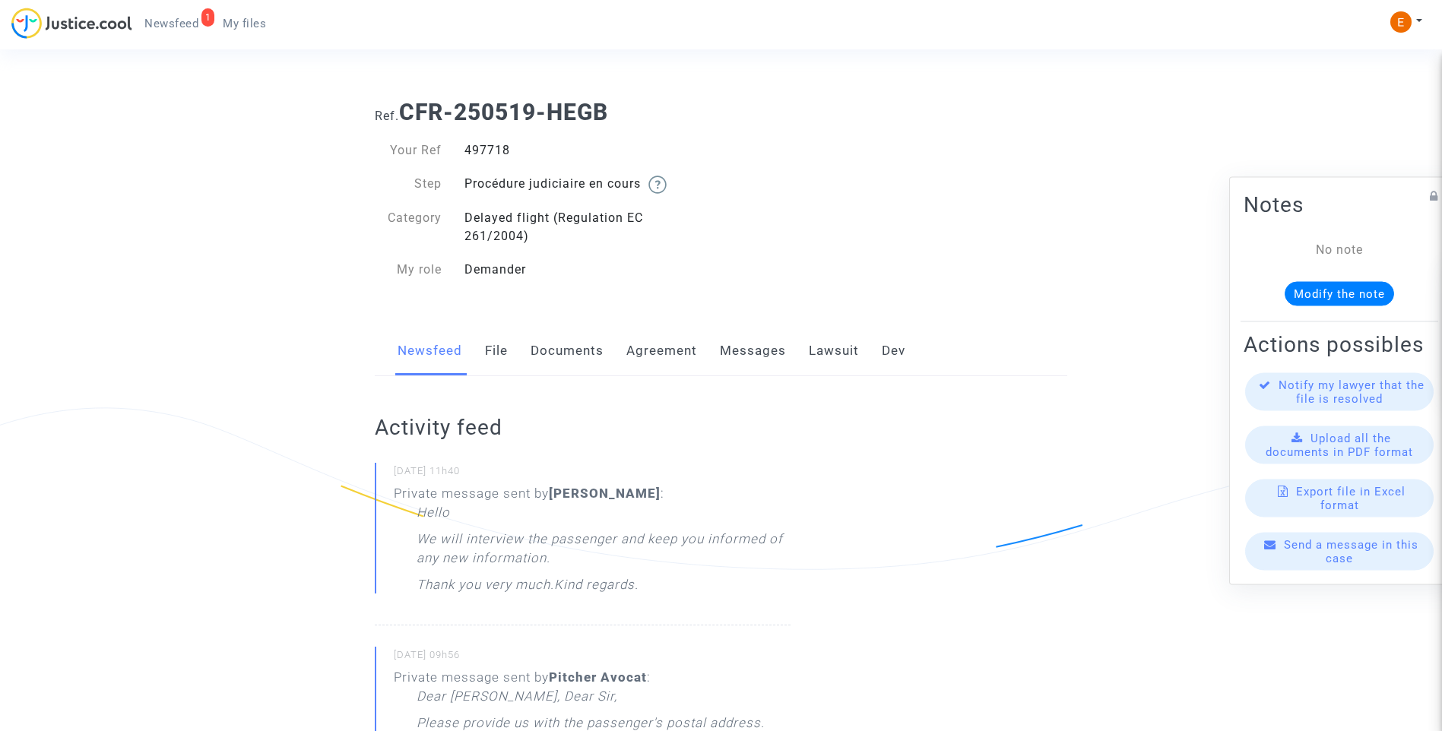
click at [754, 352] on link "Messages" at bounding box center [753, 351] width 66 height 50
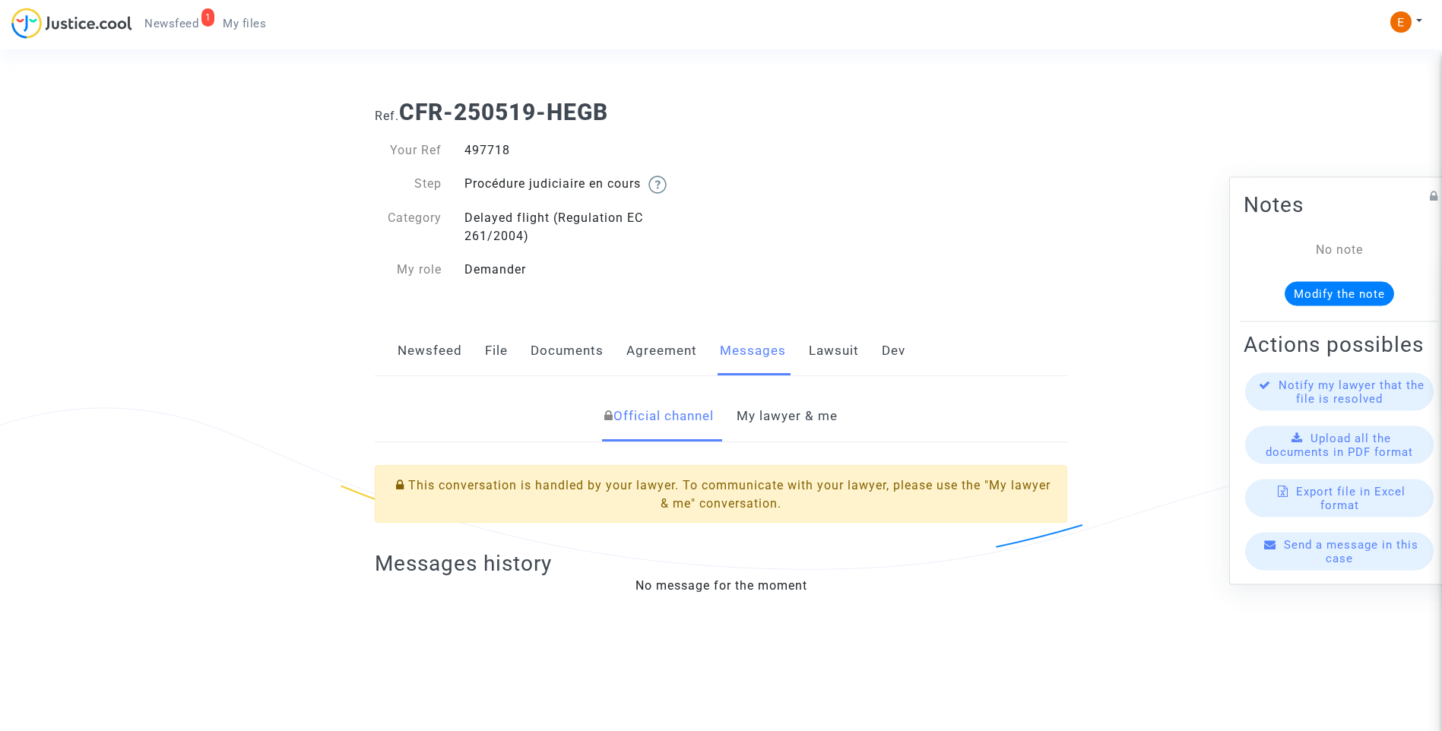
click at [796, 417] on link "My lawyer & me" at bounding box center [787, 417] width 101 height 50
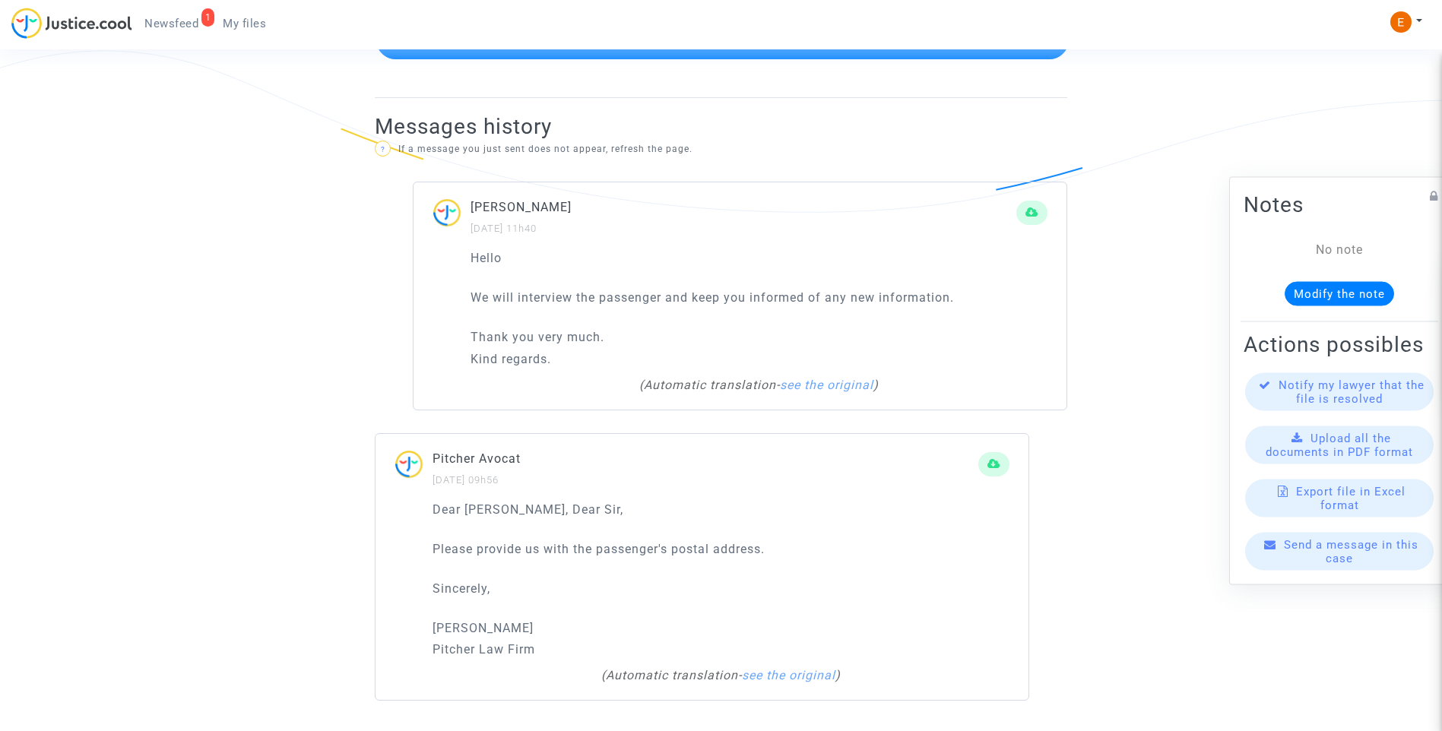
scroll to position [855, 0]
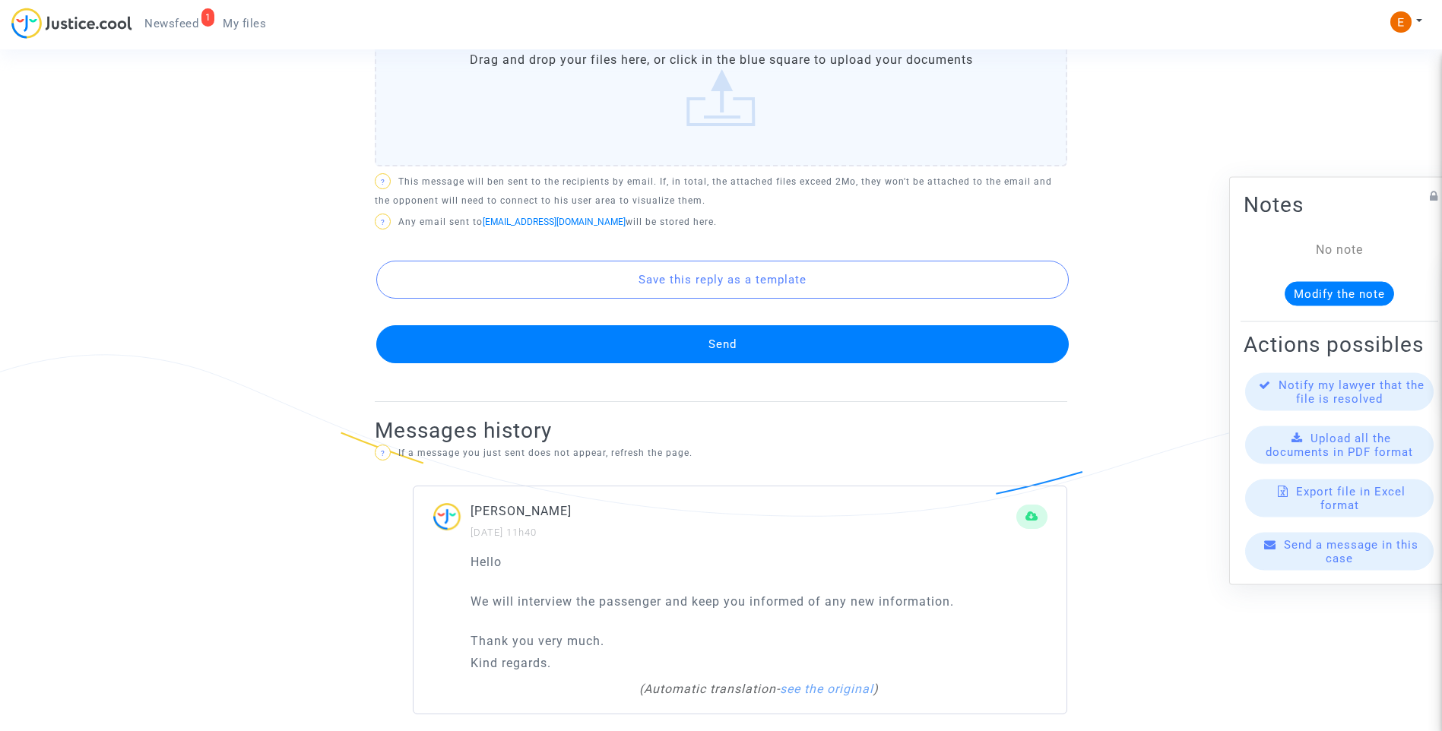
click at [700, 351] on button "Send" at bounding box center [722, 344] width 693 height 38
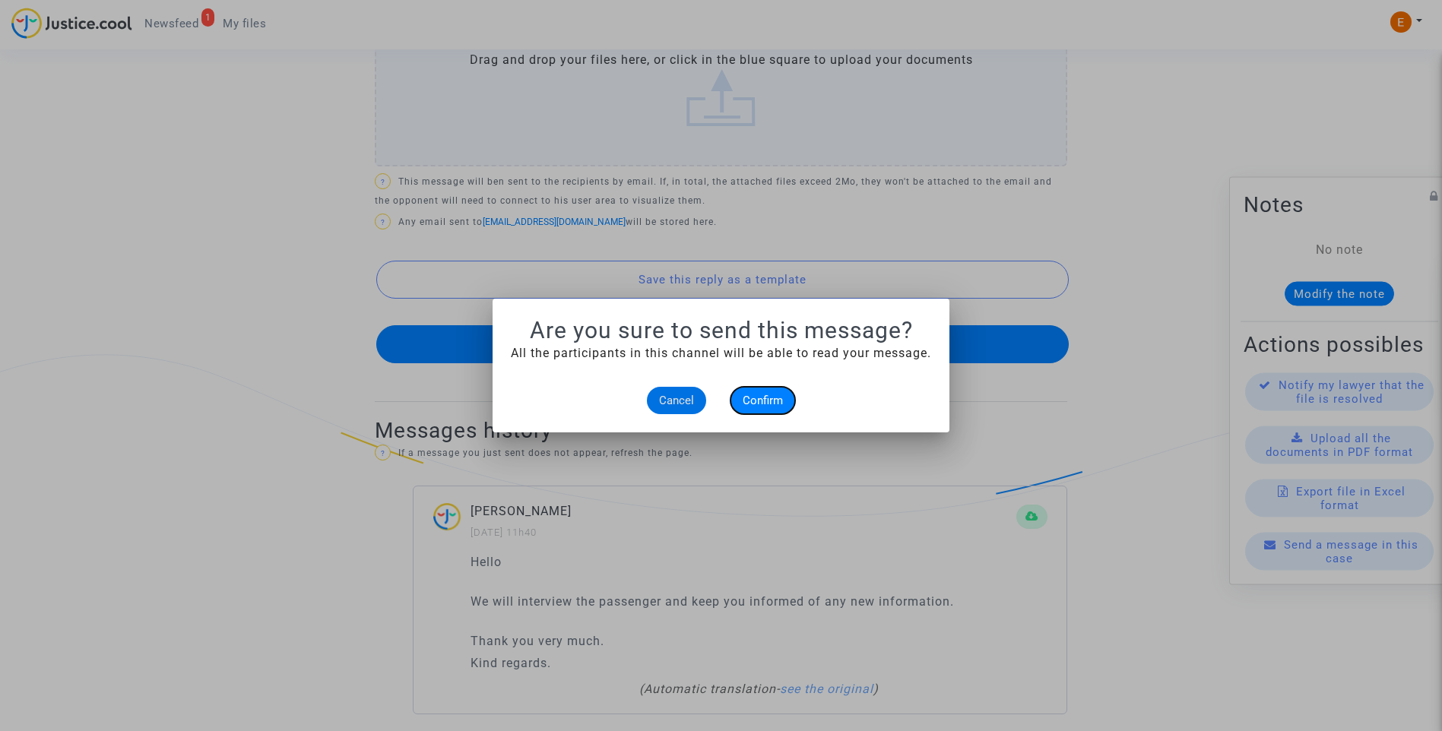
click at [765, 400] on span "Confirm" at bounding box center [763, 401] width 40 height 14
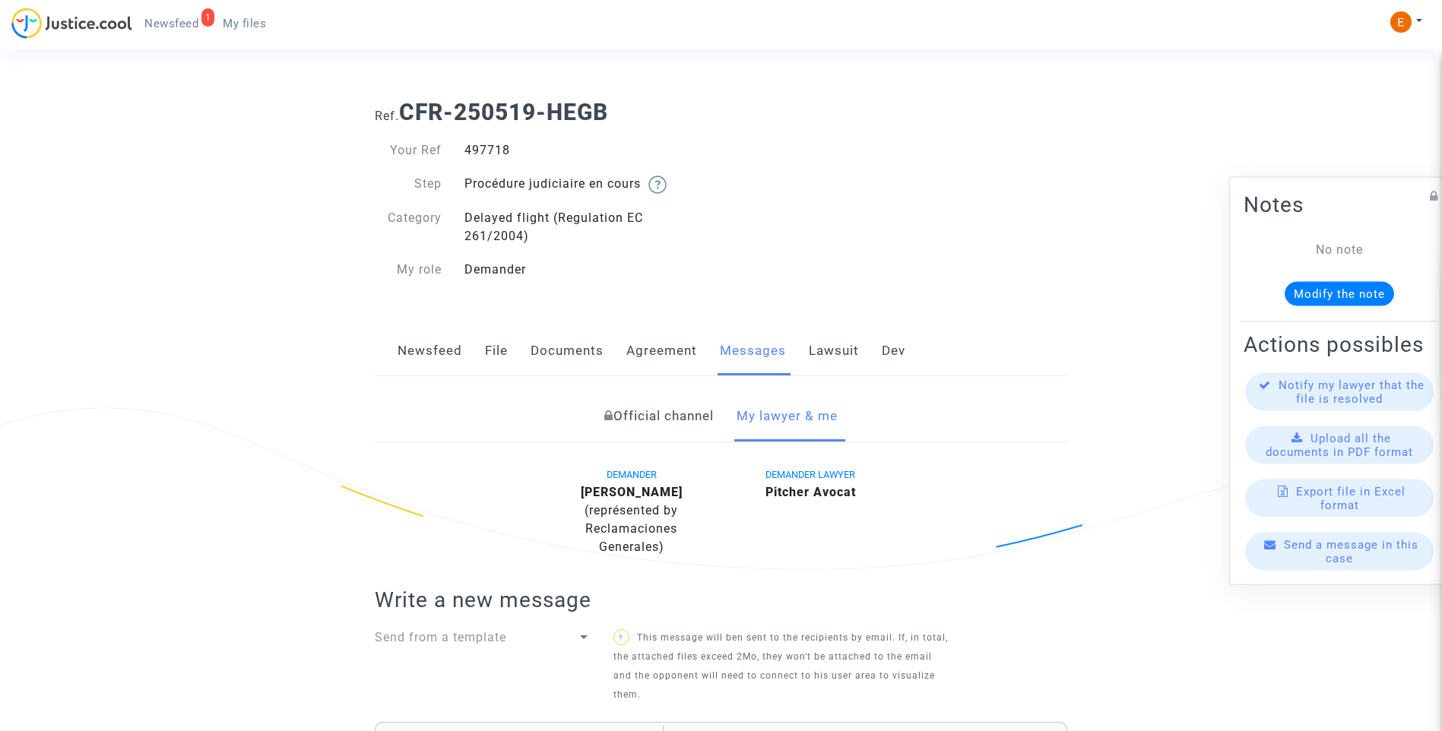
scroll to position [855, 0]
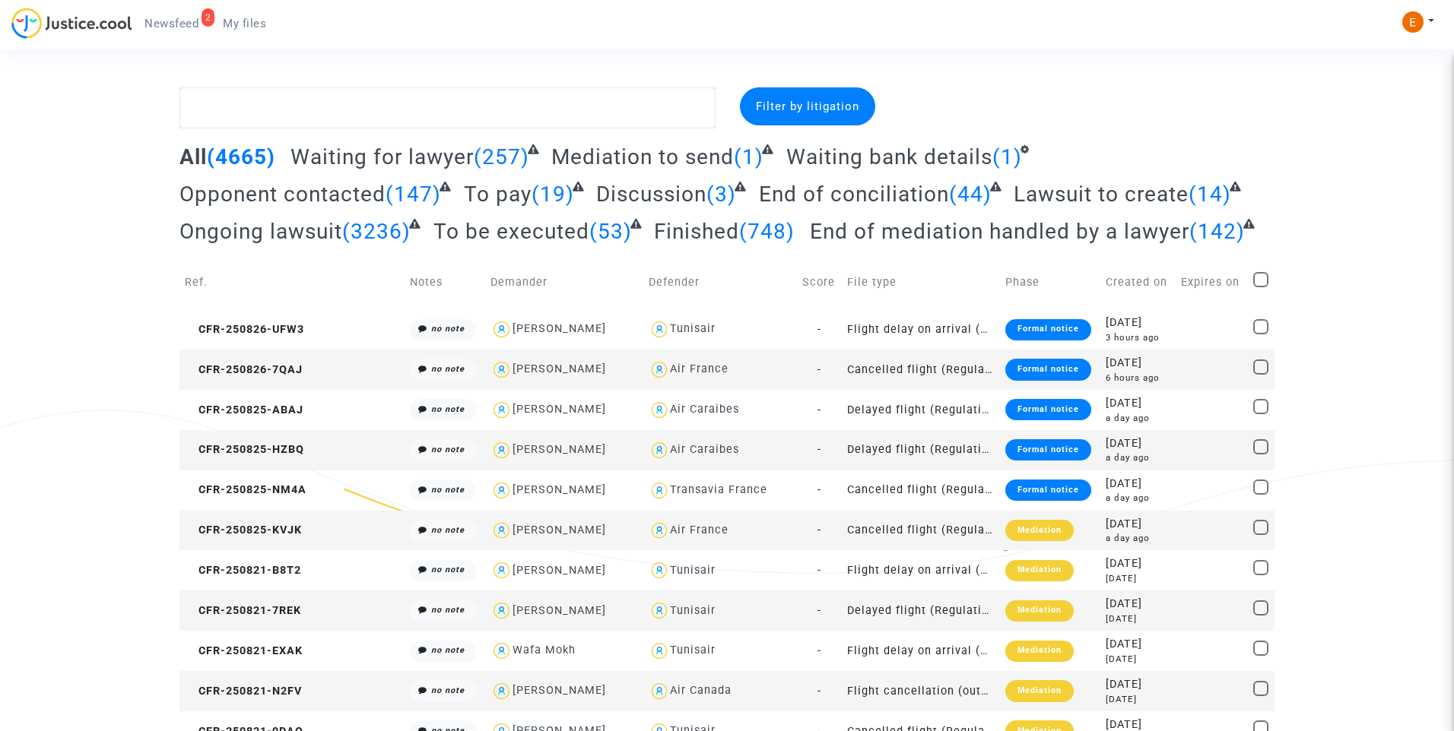
drag, startPoint x: 178, startPoint y: 21, endPoint x: 242, endPoint y: 43, distance: 67.8
click at [178, 21] on span "Newsfeed" at bounding box center [171, 24] width 54 height 14
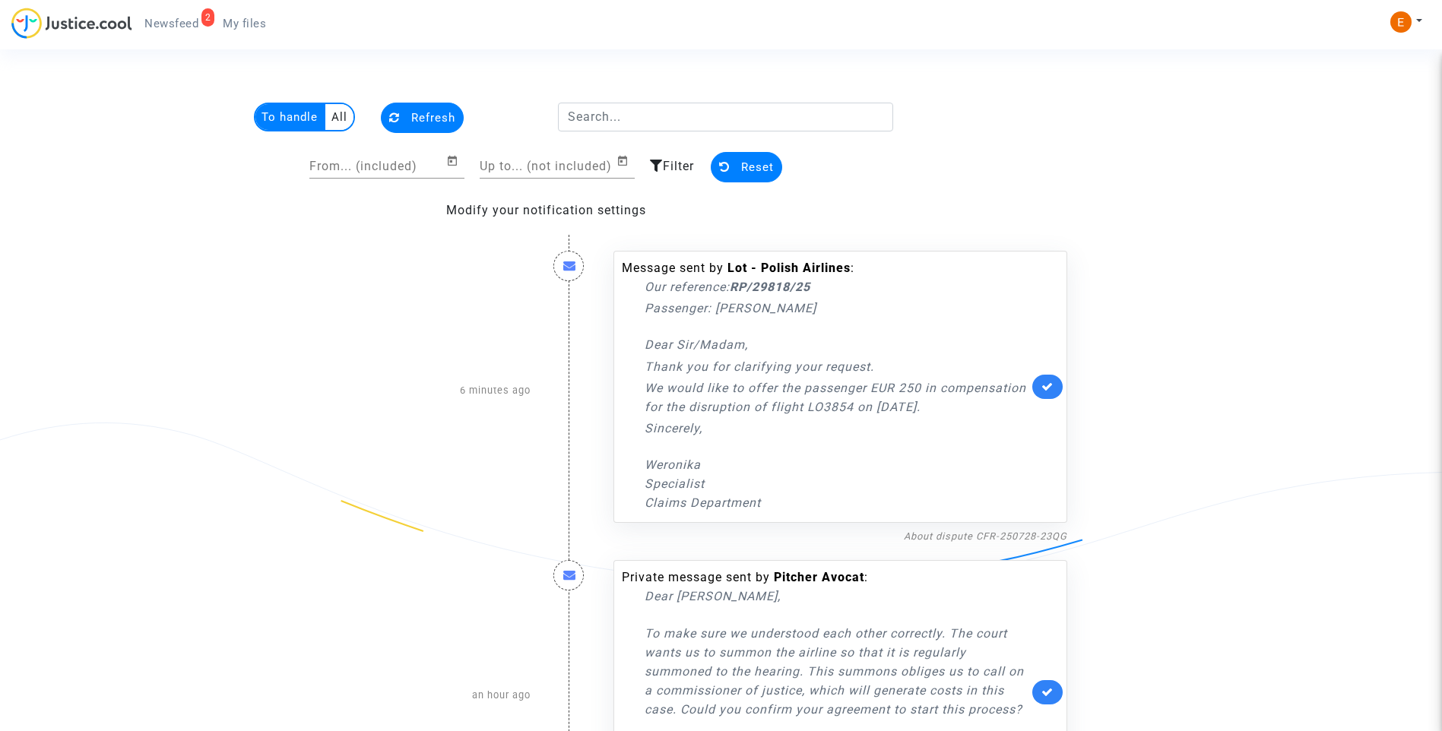
click at [1058, 383] on link at bounding box center [1048, 387] width 30 height 24
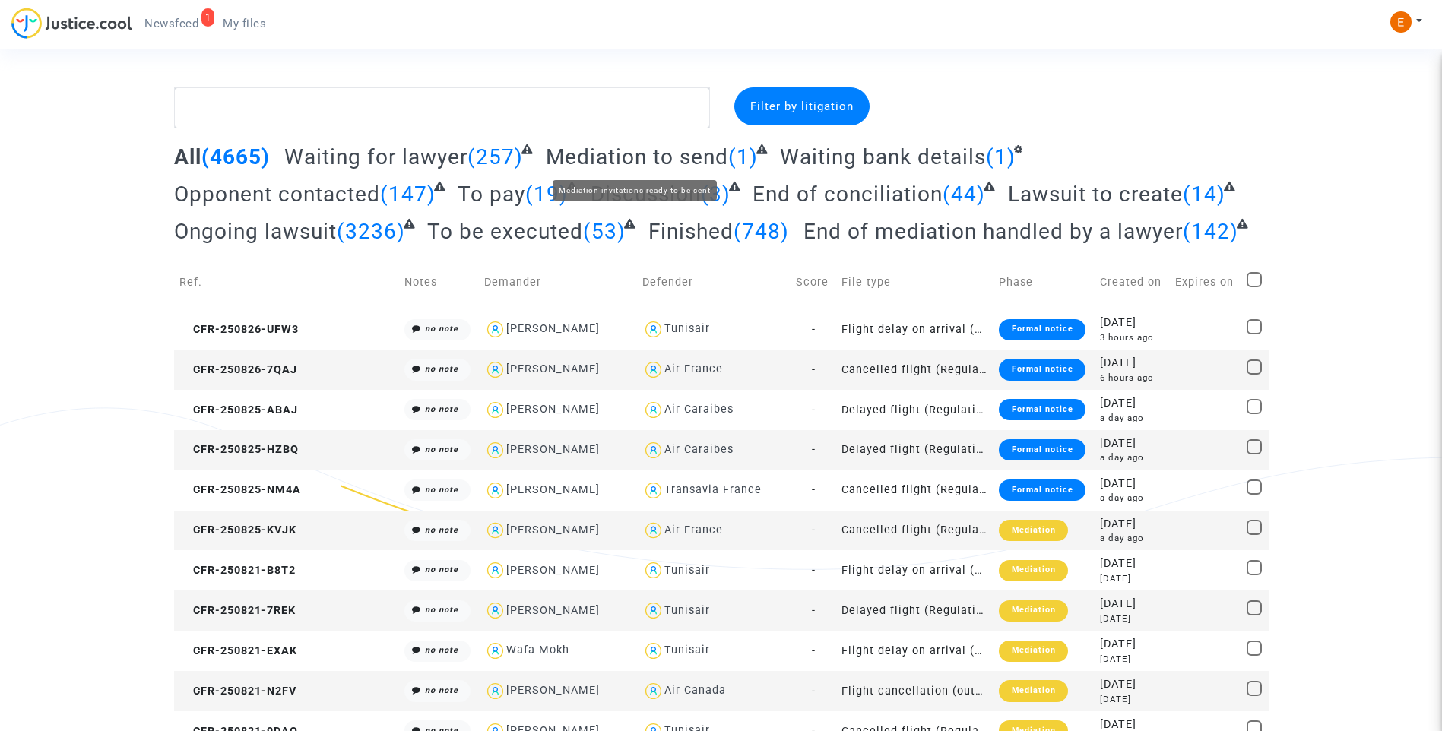
drag, startPoint x: 639, startPoint y: 151, endPoint x: 624, endPoint y: 157, distance: 16.4
click at [639, 151] on span "Mediation to send" at bounding box center [637, 156] width 182 height 25
